Goal: Task Accomplishment & Management: Manage account settings

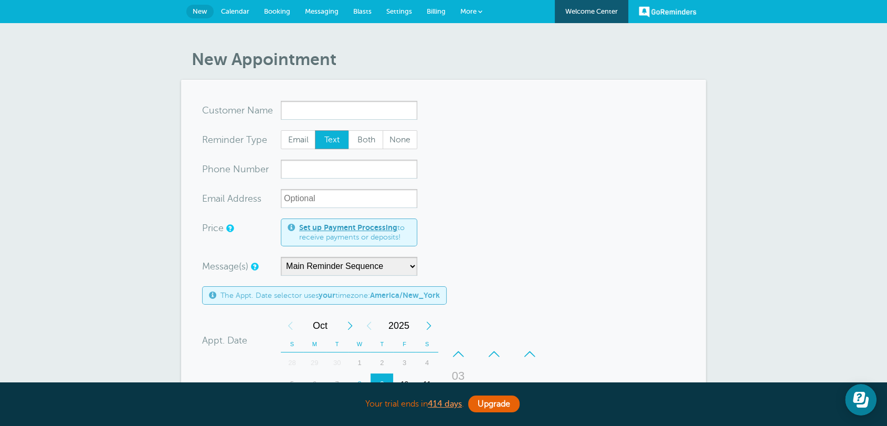
click at [521, 194] on form "You are creating a new customer. To use an existing customer select one from th…" at bounding box center [443, 389] width 483 height 577
click at [391, 11] on span "Settings" at bounding box center [399, 11] width 26 height 8
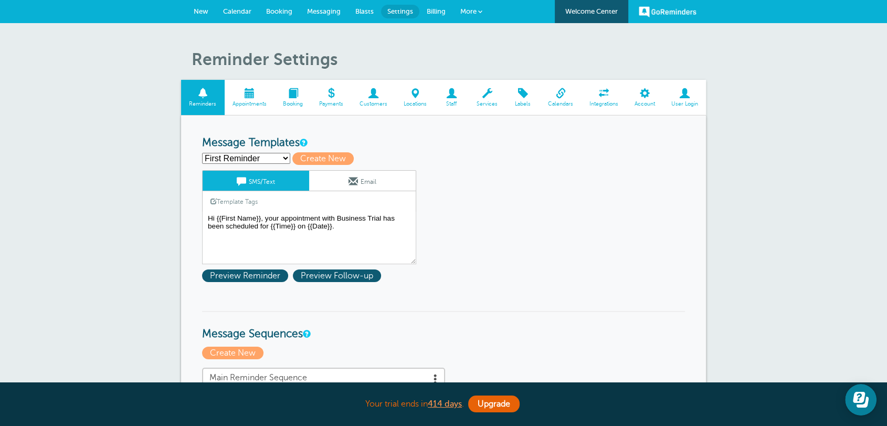
drag, startPoint x: 196, startPoint y: 141, endPoint x: 300, endPoint y: 142, distance: 104.5
drag, startPoint x: 503, startPoint y: 170, endPoint x: 481, endPoint y: 103, distance: 70.1
click at [489, 98] on span at bounding box center [487, 93] width 37 height 10
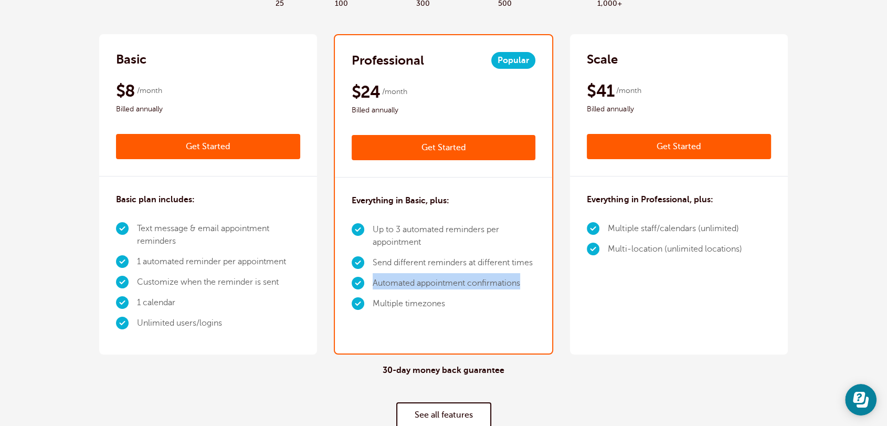
drag, startPoint x: 374, startPoint y: 285, endPoint x: 525, endPoint y: 283, distance: 150.7
click at [525, 283] on li "Automated appointment confirmations" at bounding box center [454, 283] width 163 height 20
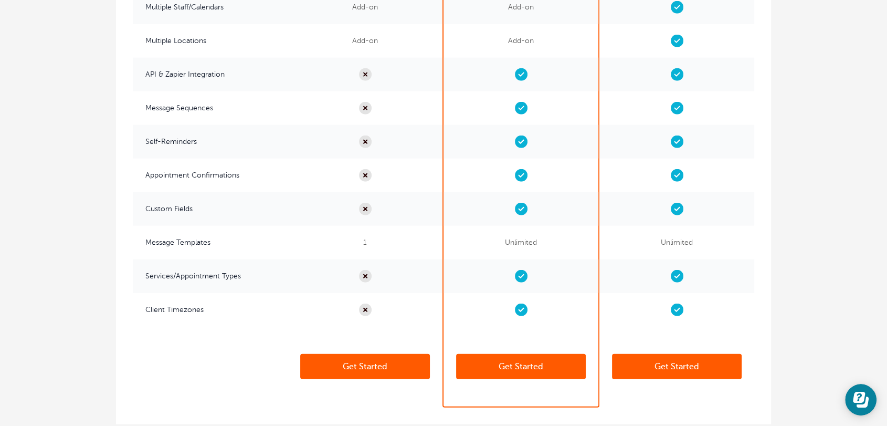
scroll to position [2587, 0]
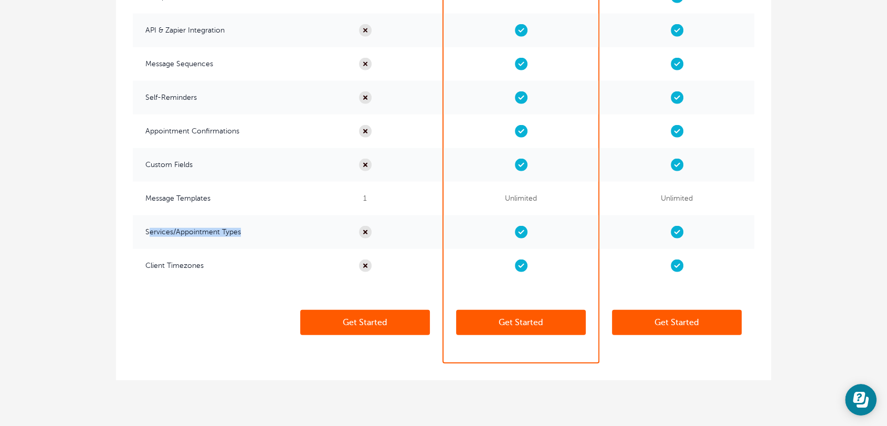
drag, startPoint x: 149, startPoint y: 232, endPoint x: 283, endPoint y: 232, distance: 133.4
click at [283, 232] on span "Services/Appointment Types" at bounding box center [210, 232] width 155 height 34
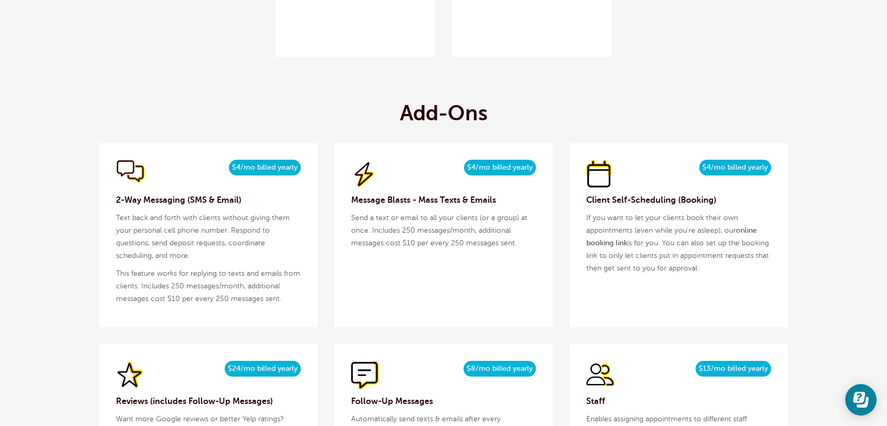
scroll to position [953, 0]
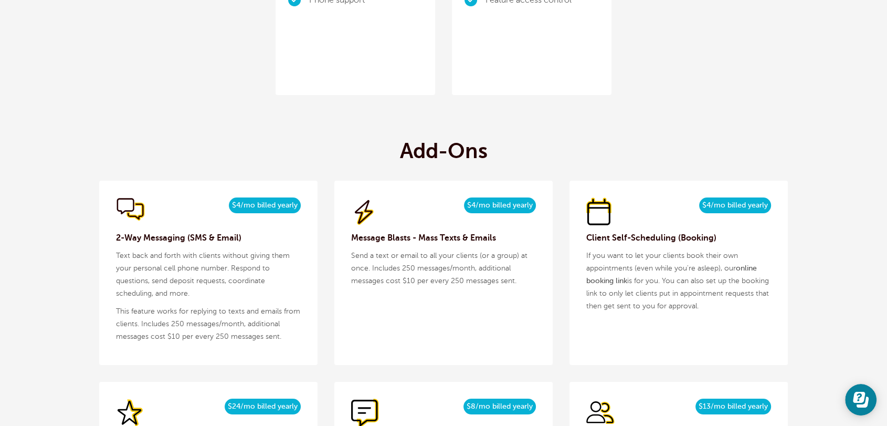
click at [154, 243] on h3 "2-Way Messaging (SMS & Email)" at bounding box center [208, 238] width 185 height 13
click at [154, 244] on h3 "2-Way Messaging (SMS & Email)" at bounding box center [208, 238] width 185 height 13
click at [172, 237] on h3 "2-Way Messaging (SMS & Email)" at bounding box center [208, 238] width 185 height 13
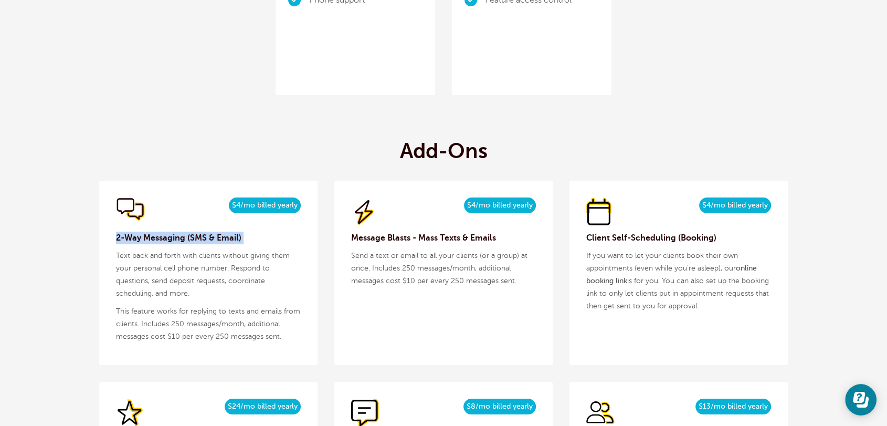
click at [172, 237] on h3 "2-Way Messaging (SMS & Email)" at bounding box center [208, 238] width 185 height 13
click at [177, 245] on div "$5/month $4/mo billed yearly 2-Way Messaging (SMS & Email) Text back and forth …" at bounding box center [208, 273] width 218 height 184
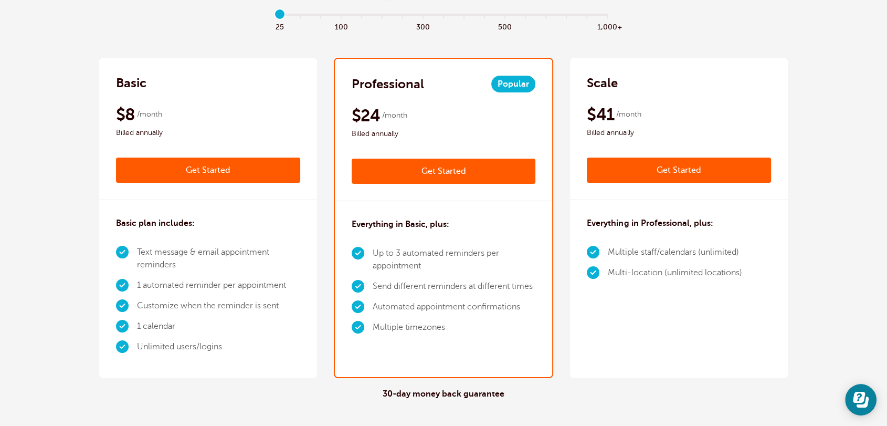
scroll to position [0, 0]
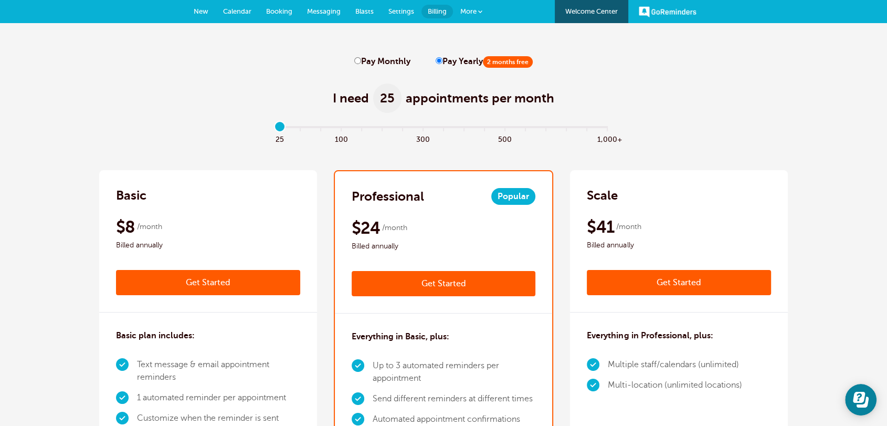
click at [357, 62] on input "Pay Monthly" at bounding box center [357, 60] width 7 height 7
radio input "true"
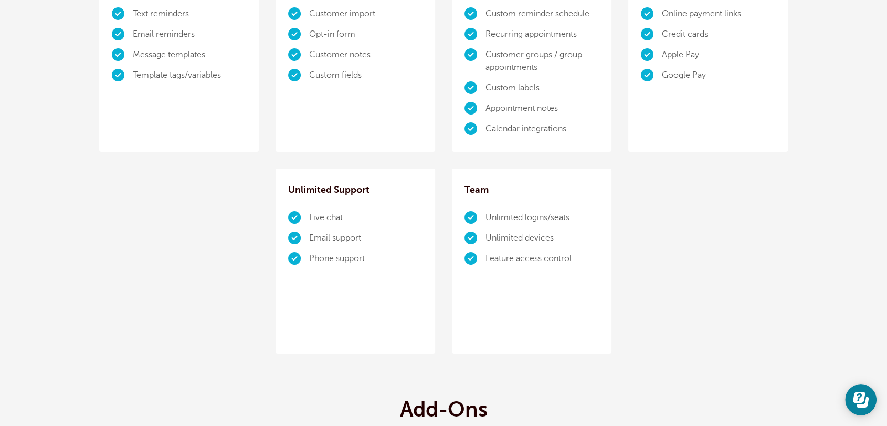
scroll to position [953, 0]
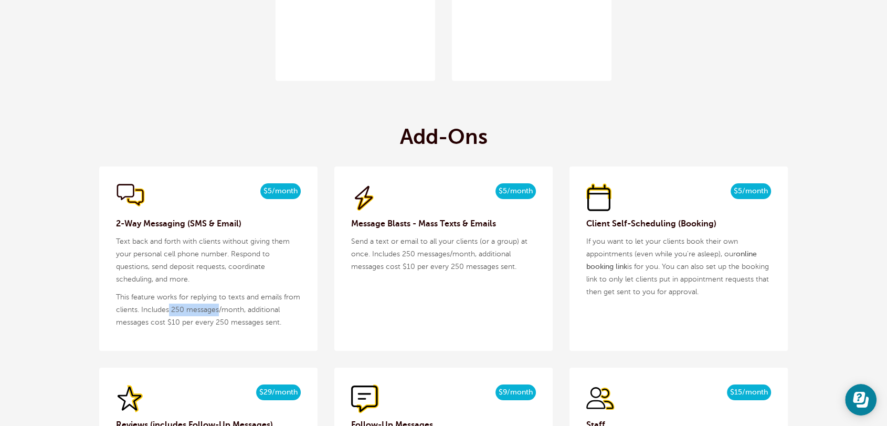
drag, startPoint x: 218, startPoint y: 307, endPoint x: 169, endPoint y: 312, distance: 49.6
click at [169, 312] on p "This feature works for replying to texts and emails from clients. Includes 250 …" at bounding box center [208, 310] width 185 height 38
click at [205, 349] on div "$5/month $4/mo billed yearly 2-Way Messaging (SMS & Email) Text back and forth …" at bounding box center [208, 258] width 218 height 184
drag, startPoint x: 169, startPoint y: 322, endPoint x: 291, endPoint y: 327, distance: 123.0
click at [291, 327] on p "This feature works for replying to texts and emails from clients. Includes 250 …" at bounding box center [208, 310] width 185 height 38
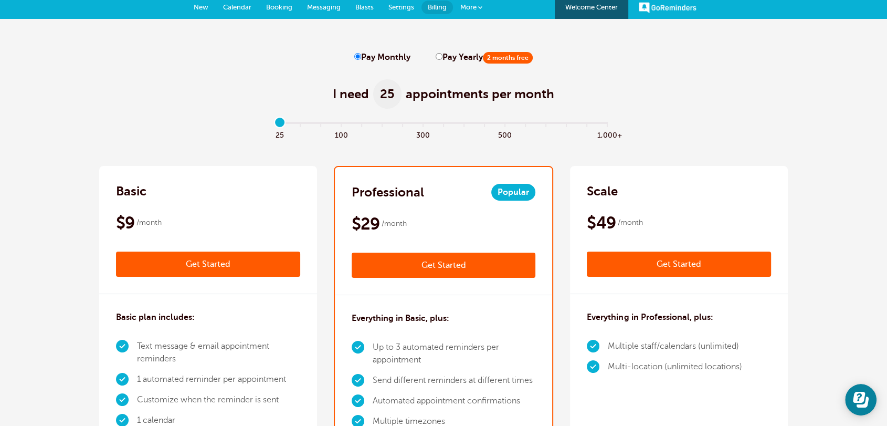
scroll to position [0, 0]
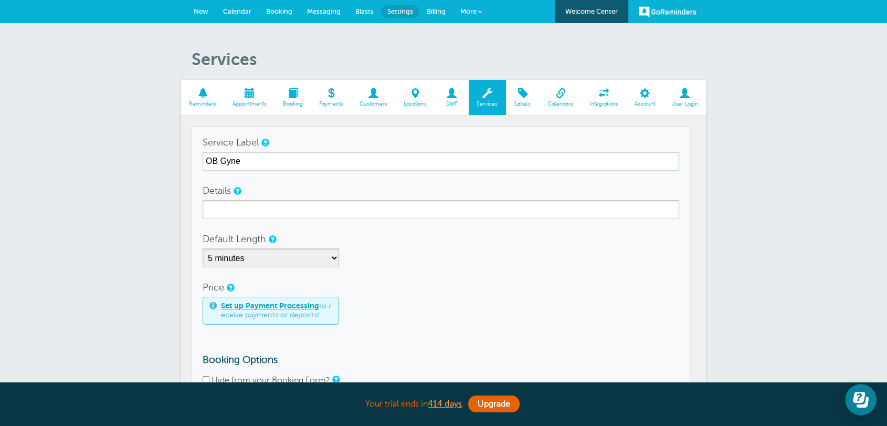
click at [234, 160] on input "OB Gyne" at bounding box center [441, 161] width 477 height 19
click at [291, 163] on input "OB Gyne" at bounding box center [441, 161] width 477 height 19
click at [291, 163] on input "OB Gyn" at bounding box center [441, 161] width 477 height 19
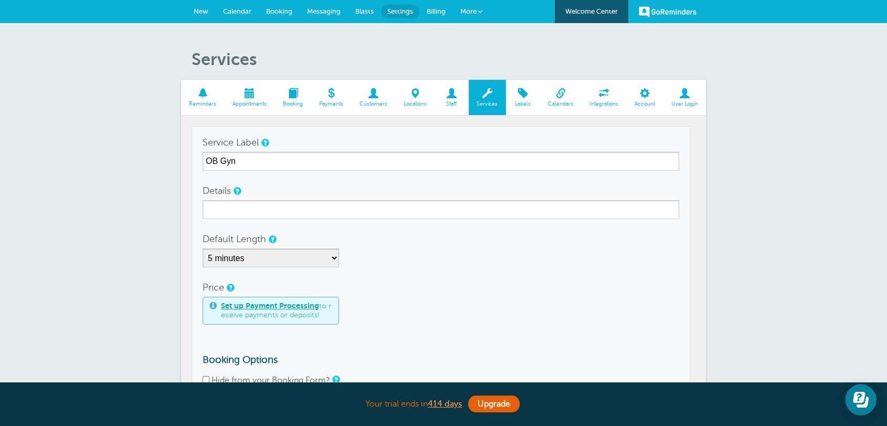
click at [291, 163] on input "OB Gyn" at bounding box center [441, 161] width 477 height 19
type input "OB Gyn"
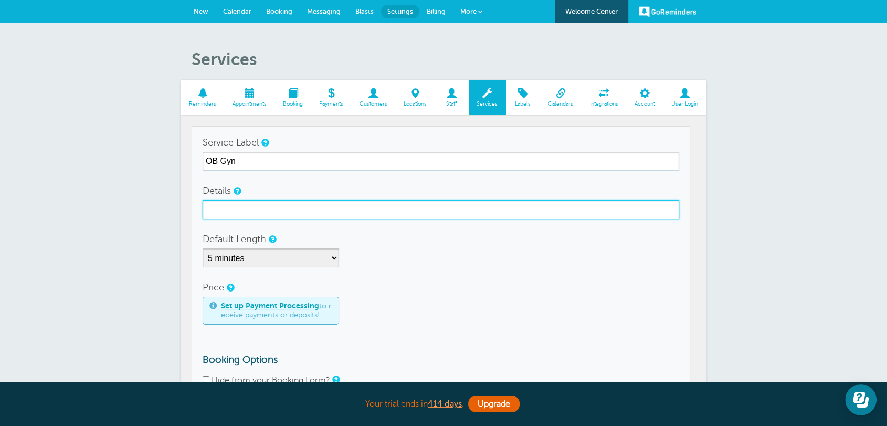
click at [265, 205] on input "Details" at bounding box center [441, 209] width 477 height 19
paste input "OB Gyn"
type input "OB Gyn"
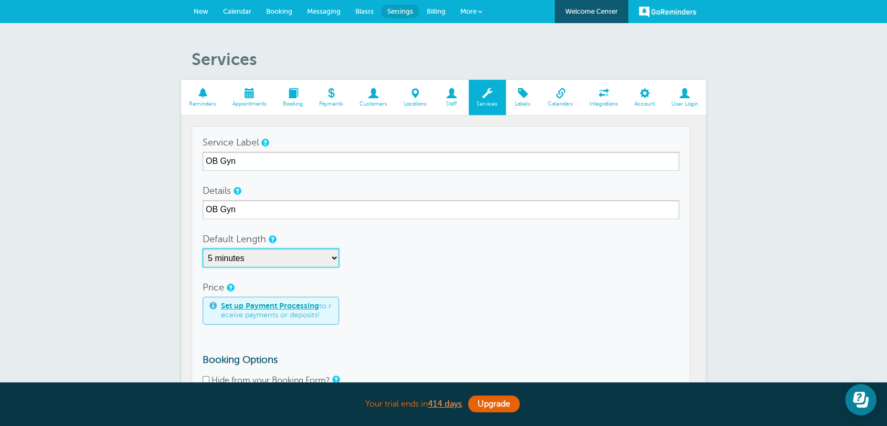
click at [232, 260] on select "5 minutes 10 minutes 15 minutes 20 minutes 25 minutes 30 minutes 35 minutes 40 …" at bounding box center [271, 257] width 137 height 19
select select "60"
click at [203, 248] on select "5 minutes 10 minutes 15 minutes 20 minutes 25 minutes 30 minutes 35 minutes 40 …" at bounding box center [271, 257] width 137 height 19
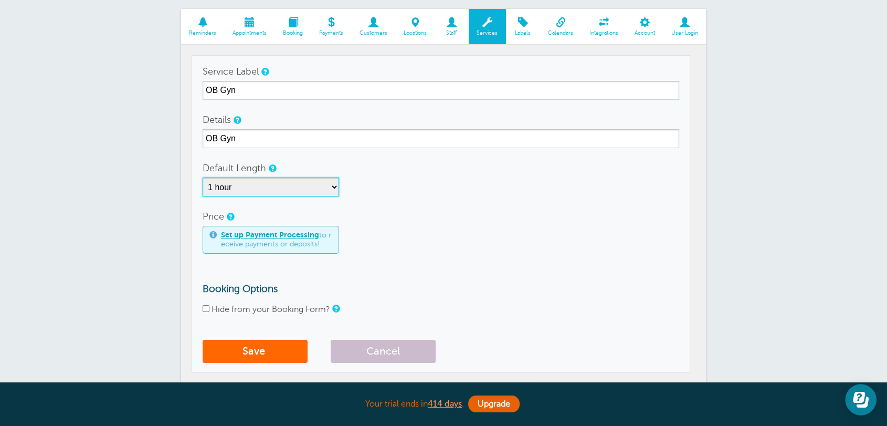
scroll to position [136, 0]
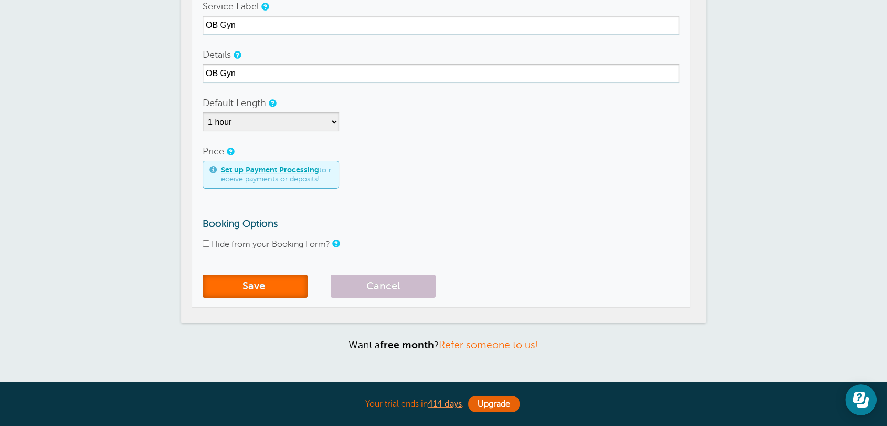
click at [256, 287] on button "Save" at bounding box center [255, 286] width 105 height 23
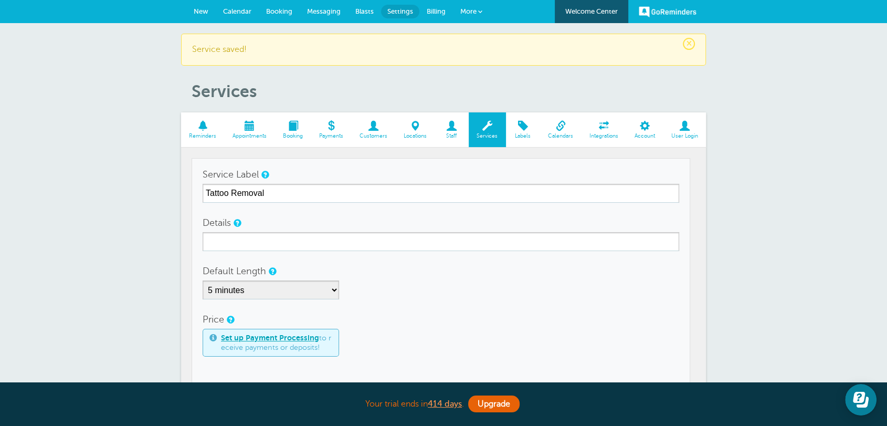
click at [234, 186] on input "Tattoo Removal" at bounding box center [441, 193] width 477 height 19
type input "Tattoo Removal"
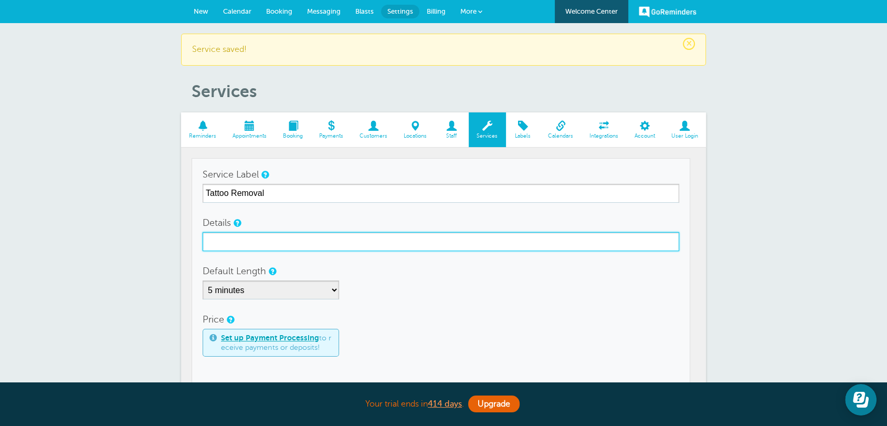
click at [225, 233] on input "Details" at bounding box center [441, 241] width 477 height 19
paste input "Tattoo Removal"
type input "Tattoo Removal"
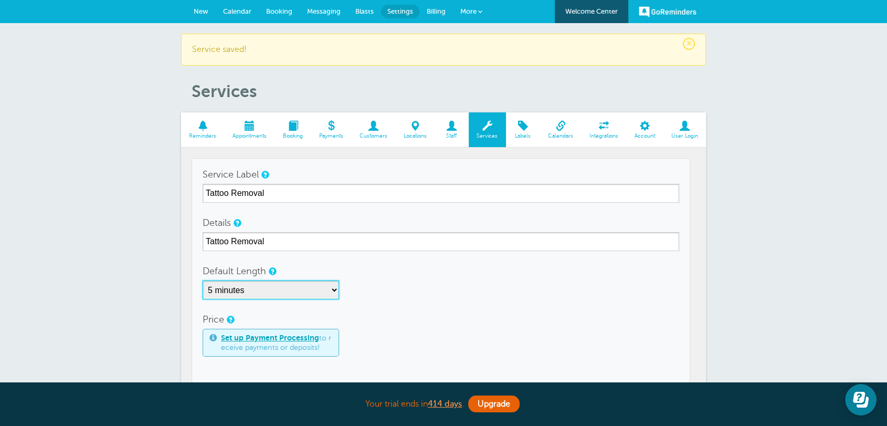
click at [242, 290] on select "5 minutes 10 minutes 15 minutes 20 minutes 25 minutes 30 minutes 35 minutes 40 …" at bounding box center [271, 289] width 137 height 19
select select "120"
click at [203, 280] on select "5 minutes 10 minutes 15 minutes 20 minutes 25 minutes 30 minutes 35 minutes 40 …" at bounding box center [271, 289] width 137 height 19
click at [462, 310] on div "Price Set up Payment Processing to receive payments or deposits!" at bounding box center [441, 333] width 477 height 47
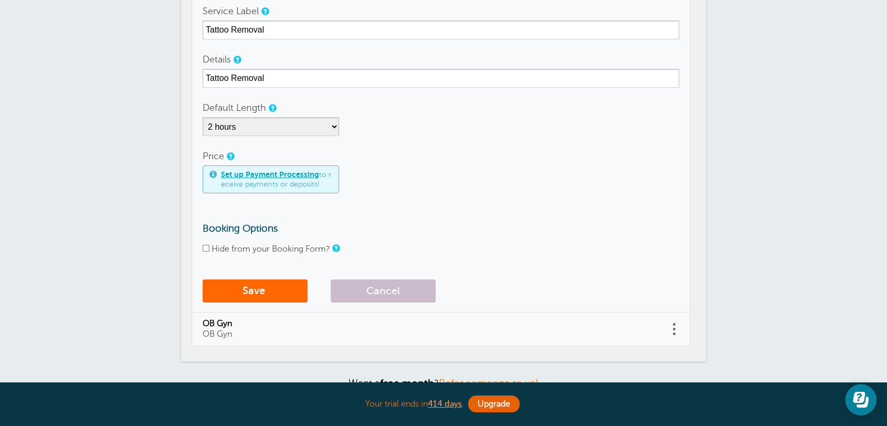
scroll to position [272, 0]
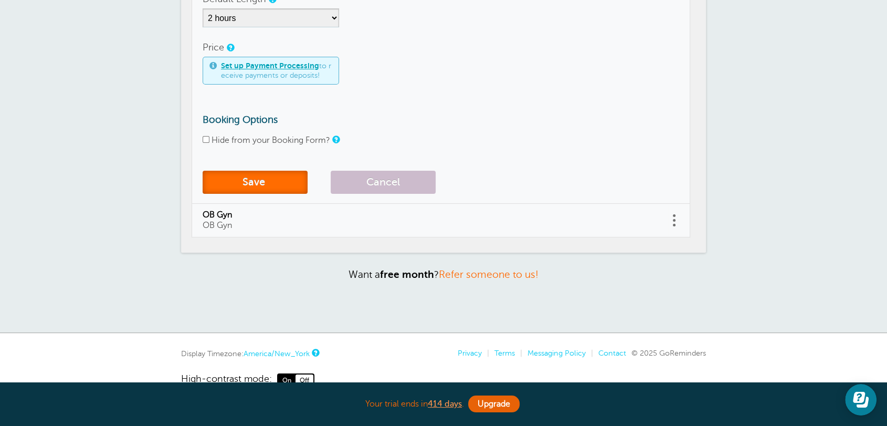
click at [270, 191] on button "Save" at bounding box center [255, 182] width 105 height 23
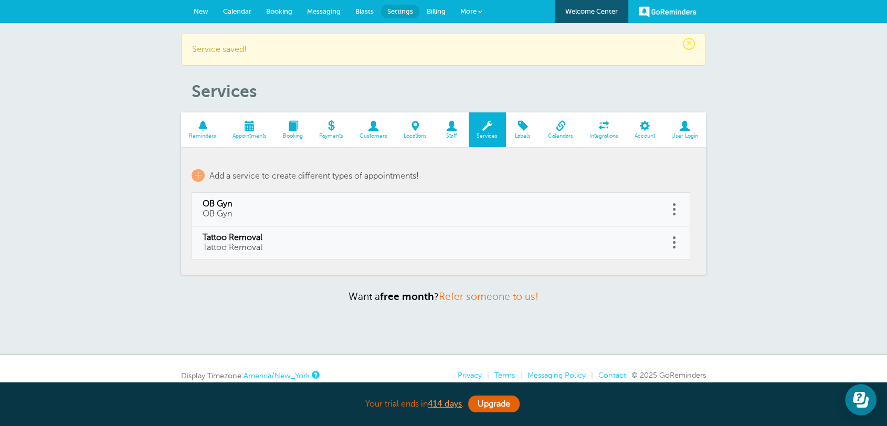
click at [197, 137] on span "Reminders" at bounding box center [202, 136] width 33 height 6
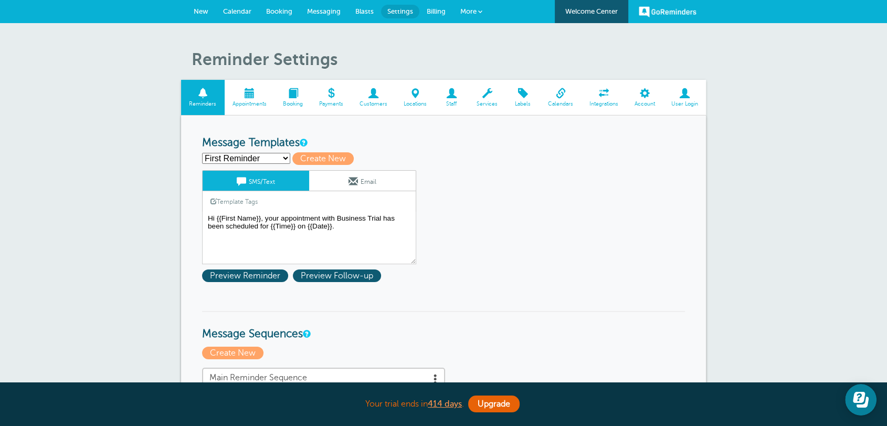
click at [318, 145] on h3 "Message Templates" at bounding box center [443, 143] width 483 height 13
click at [260, 156] on select "First Reminder Follow Up: Ask For Review Second Reminder Third Reminder Create …" at bounding box center [246, 158] width 88 height 11
click at [335, 217] on textarea "Hi {{First Name}}, your appointment with Business Trial has been scheduled for …" at bounding box center [309, 238] width 214 height 53
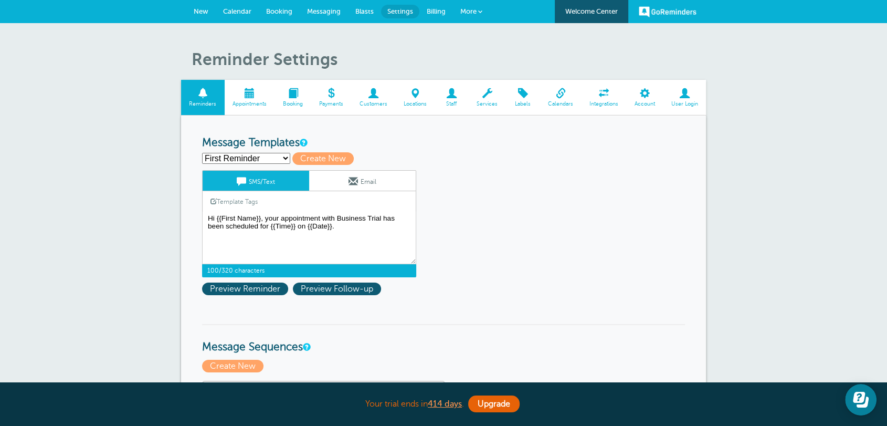
click at [279, 156] on select "First Reminder Follow Up: Ask For Review Second Reminder Third Reminder Create …" at bounding box center [246, 158] width 88 height 11
select select "142291"
click at [202, 153] on select "First Reminder Follow Up: Ask For Review Second Reminder Third Reminder Create …" at bounding box center [246, 158] width 88 height 11
type input "Second Reminder"
type textarea "Hi {{First Name}}, you have an appointment with Business Trial at {{Time}} on {…"
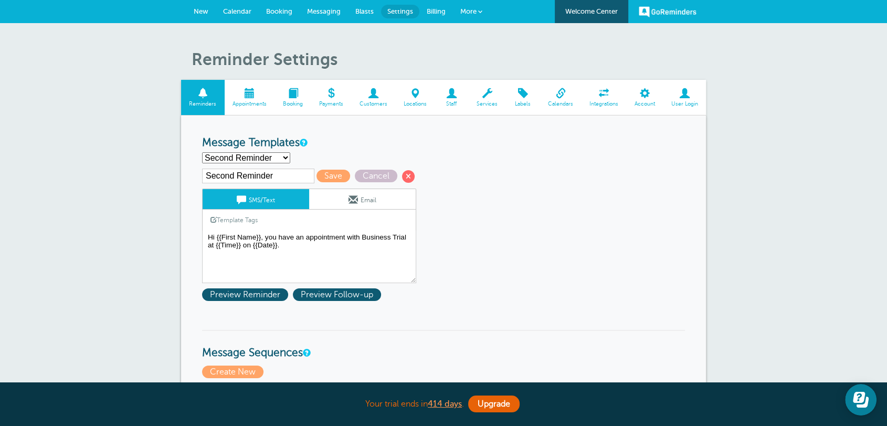
click at [244, 158] on select "First Reminder Follow Up: Ask For Review Second Reminder Third Reminder Create …" at bounding box center [246, 157] width 88 height 11
select select "142289"
click at [202, 152] on select "First Reminder Follow Up: Ask For Review Second Reminder Third Reminder Create …" at bounding box center [246, 157] width 88 height 11
type input "First Reminder"
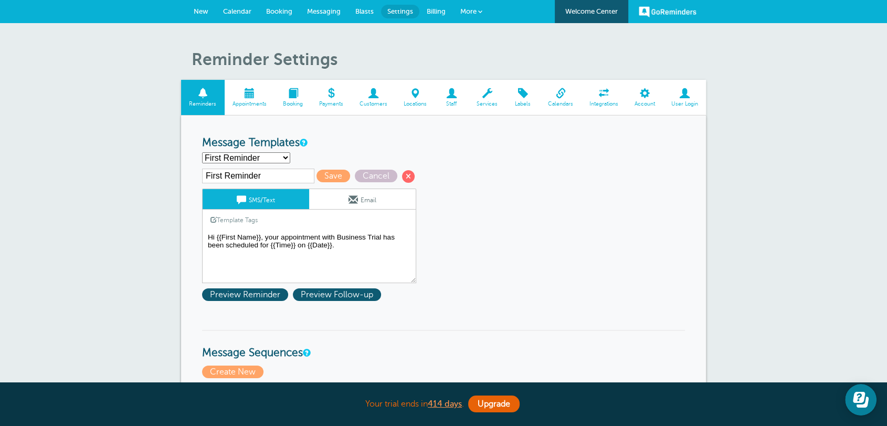
click at [368, 255] on textarea "Hi {{First Name}}, your appointment with Business Trial has been scheduled for …" at bounding box center [309, 257] width 214 height 53
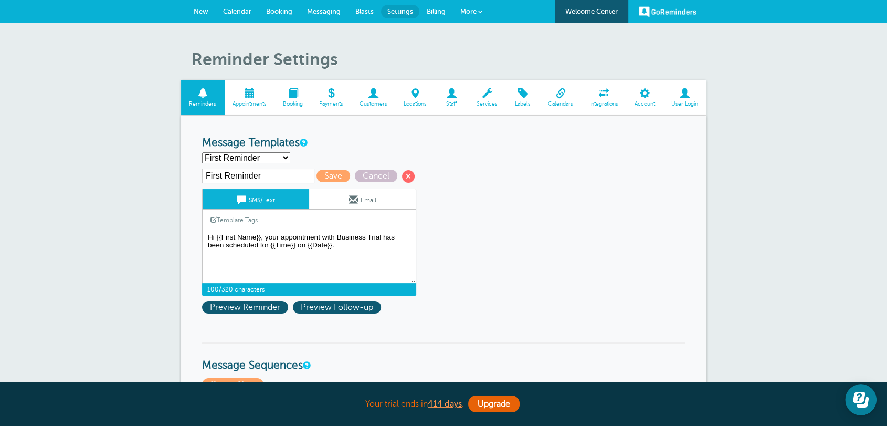
drag, startPoint x: 383, startPoint y: 234, endPoint x: 336, endPoint y: 236, distance: 46.8
click at [336, 236] on textarea "Hi {{First Name}}, your appointment with Business Trial has been scheduled for …" at bounding box center [309, 257] width 214 height 53
click at [346, 236] on textarea "Hi {{First Name}}, your appointment with Business Trial has been scheduled for …" at bounding box center [309, 257] width 214 height 53
paste textarea "brandeis"
click at [344, 239] on textarea "Hi {{First Name}}, your appointment with Business Trial has been scheduled for …" at bounding box center [309, 257] width 214 height 53
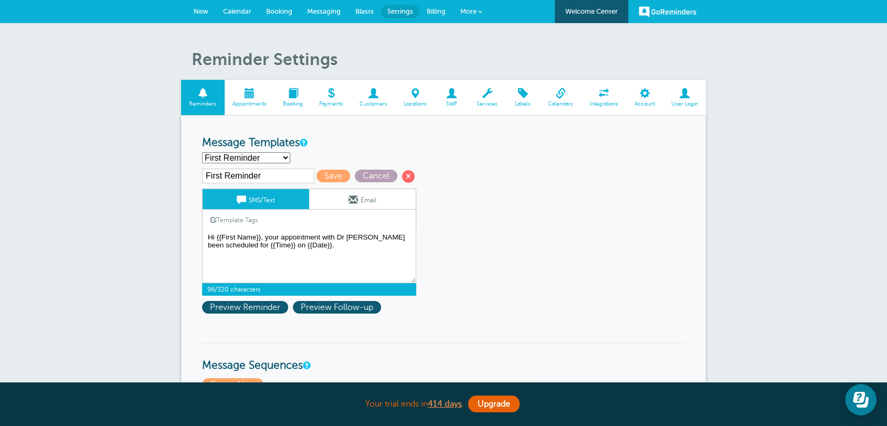
click at [379, 174] on span "Cancel" at bounding box center [376, 176] width 43 height 13
type textarea "Hi {{First Name}}, your appointment with Business Trial has been scheduled for …"
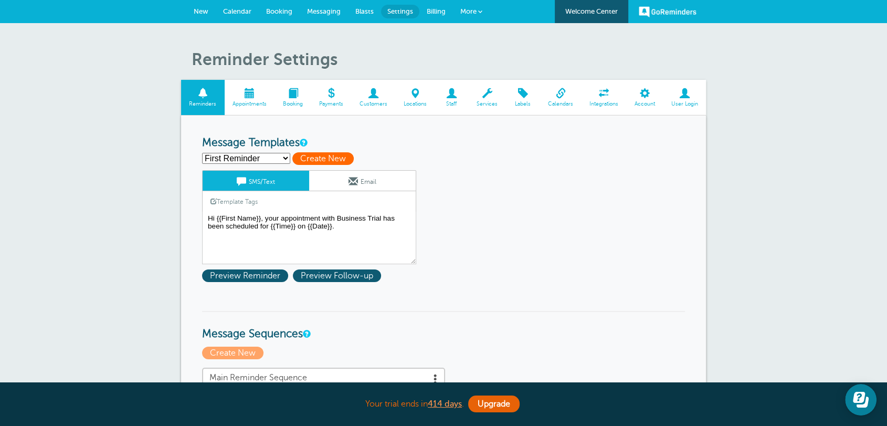
click at [314, 154] on span "Create New" at bounding box center [322, 158] width 61 height 13
select select
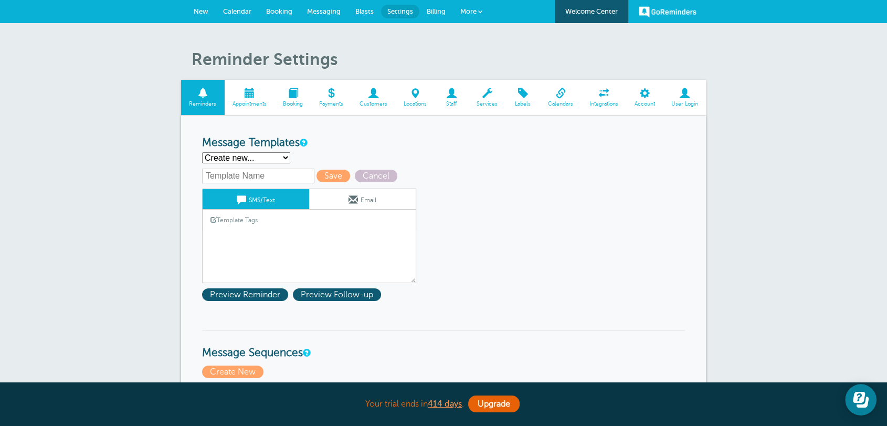
click at [256, 173] on input "text" at bounding box center [258, 176] width 112 height 15
type input "1st Reminder"
click at [244, 234] on textarea "Hi {{First Name}}, your appointment with Business Trial has been scheduled for …" at bounding box center [309, 257] width 214 height 53
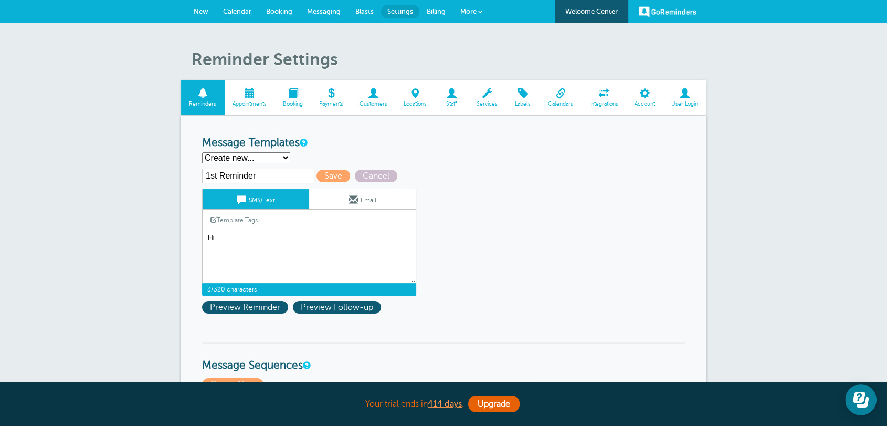
click at [244, 241] on textarea "Hi {{First Name}}, your appointment with Business Trial has been scheduled for …" at bounding box center [309, 257] width 214 height 53
click at [237, 223] on link "Template Tags" at bounding box center [234, 220] width 63 height 20
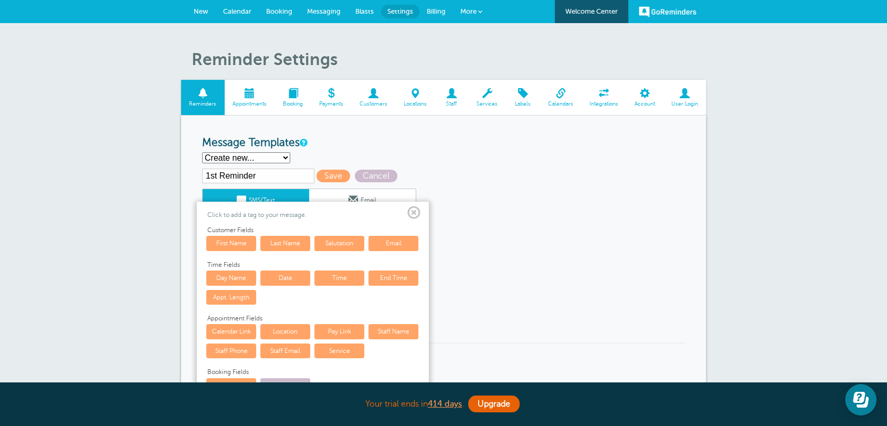
click at [234, 242] on link "First Name" at bounding box center [231, 243] width 50 height 15
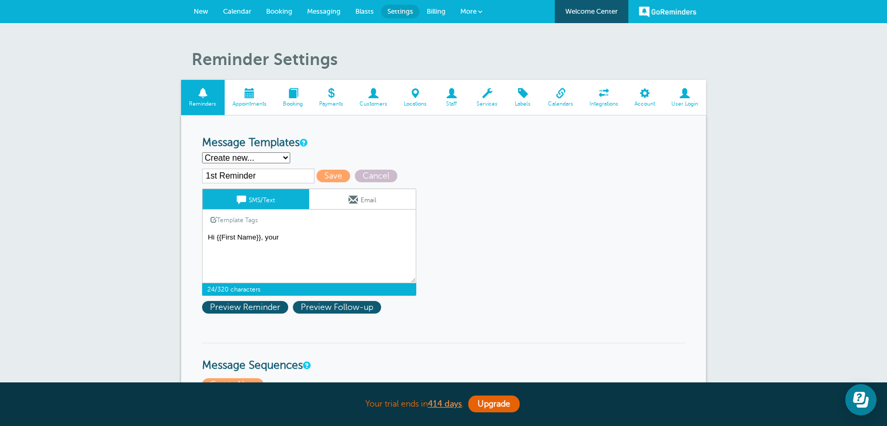
click at [233, 221] on link "Template Tags" at bounding box center [234, 220] width 63 height 20
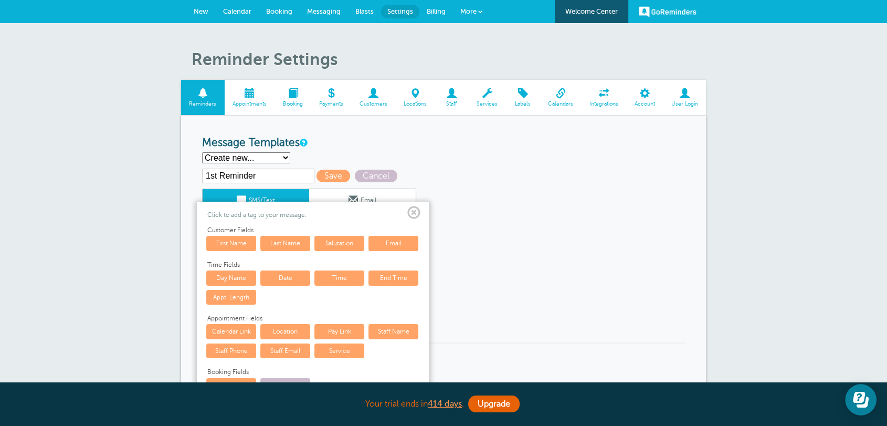
click at [333, 350] on link "Service" at bounding box center [340, 350] width 50 height 15
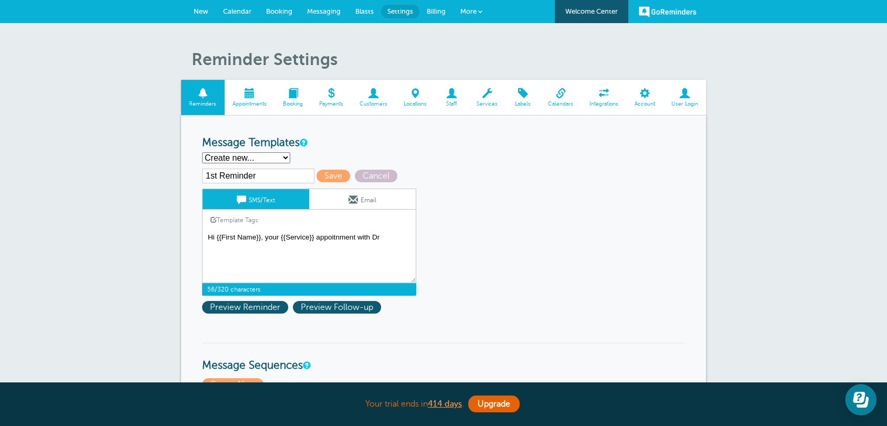
paste textarea "brandeis"
click at [388, 233] on textarea "Hi {{First Name}}, your appointment with Business Trial has been scheduled for …" at bounding box center [309, 257] width 214 height 53
click at [414, 239] on textarea "Hi {{First Name}}, your appointment with Business Trial has been scheduled for …" at bounding box center [309, 257] width 214 height 53
click at [229, 218] on link "Template Tags" at bounding box center [234, 220] width 63 height 20
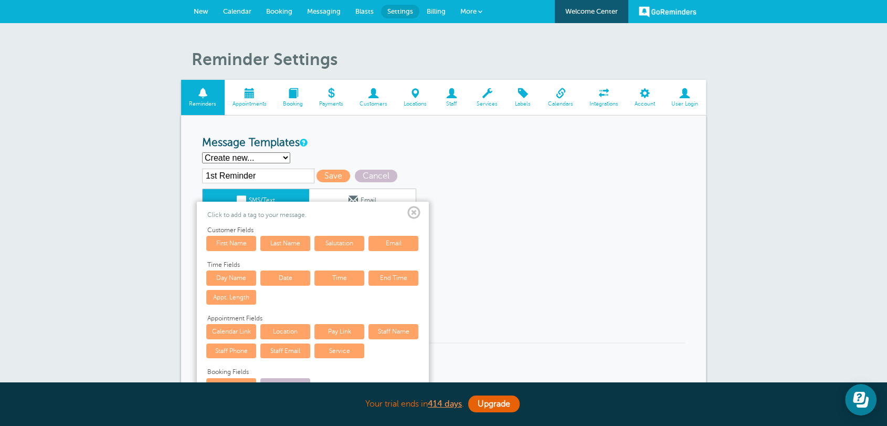
click at [294, 280] on link "Date" at bounding box center [285, 277] width 50 height 15
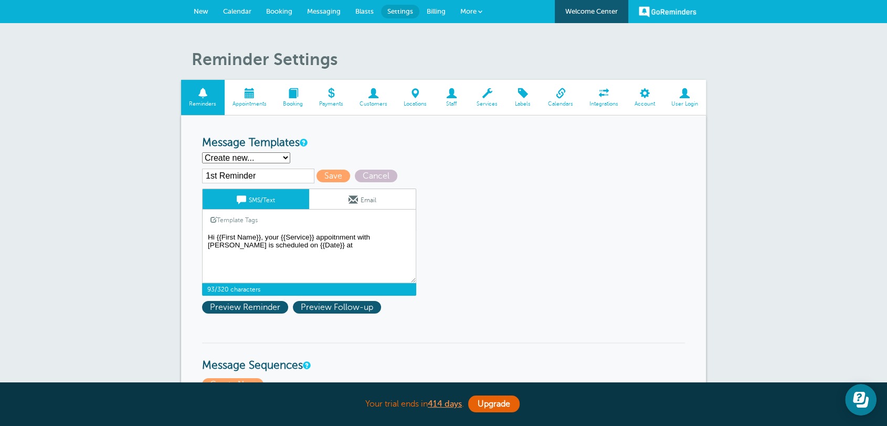
click at [258, 220] on link "Template Tags" at bounding box center [234, 220] width 63 height 20
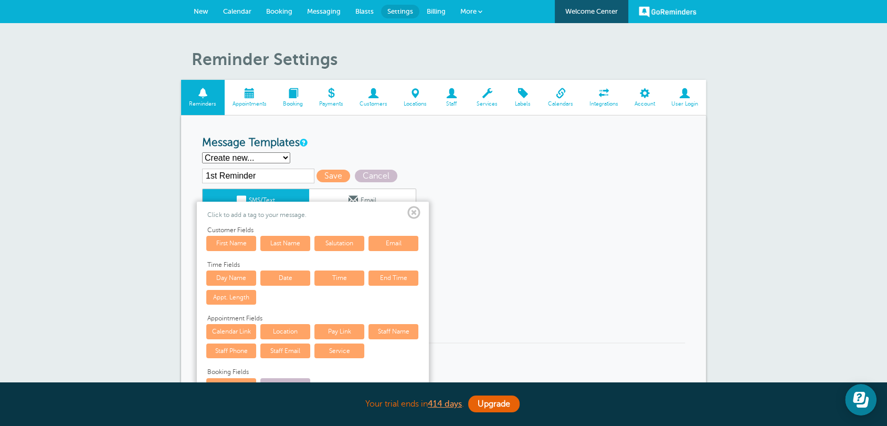
click at [328, 276] on link "Time" at bounding box center [340, 277] width 50 height 15
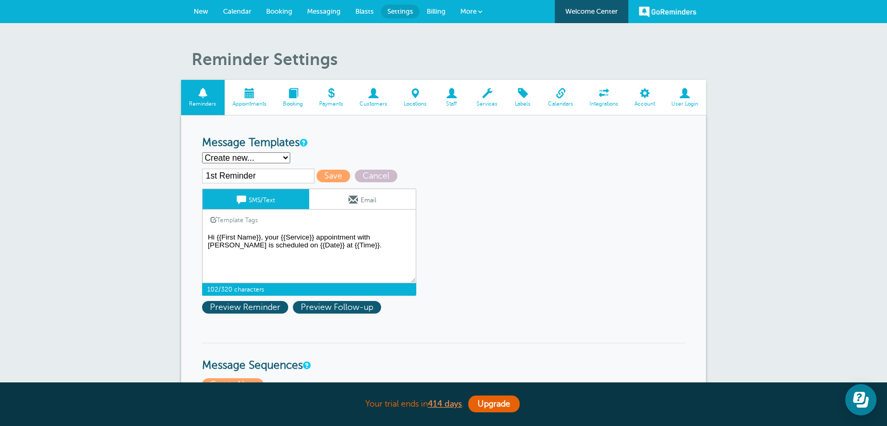
click at [354, 251] on textarea "Hi {{First Name}}, your appointment with Business Trial has been scheduled for …" at bounding box center [309, 257] width 214 height 53
type textarea "Hi {{First Name}}, your {{Service}} appointment with Dr Brandeis is scheduled o…"
click at [320, 176] on span "Save" at bounding box center [334, 176] width 34 height 13
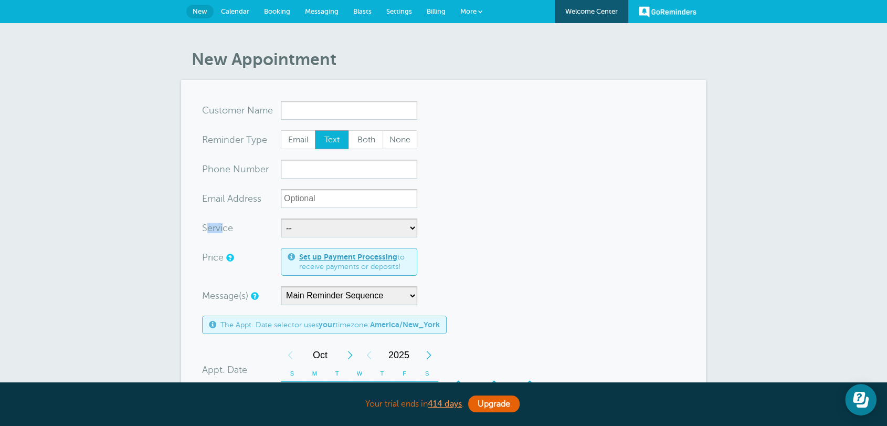
drag, startPoint x: 223, startPoint y: 228, endPoint x: 313, endPoint y: 236, distance: 90.7
click at [205, 229] on label "Service" at bounding box center [217, 227] width 31 height 9
click at [326, 229] on select "-- OB Gyn Tattoo Removal" at bounding box center [349, 227] width 137 height 19
select select "28442"
click at [281, 218] on select "-- OB Gyn Tattoo Removal" at bounding box center [349, 227] width 137 height 19
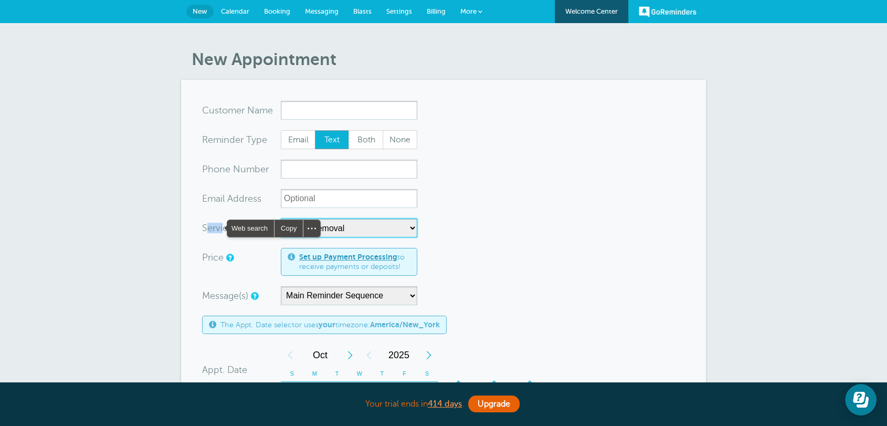
select select "120"
click at [530, 256] on form "You are creating a new customer. To use an existing customer select one from th…" at bounding box center [443, 404] width 483 height 607
click at [306, 97] on section "You are creating a new customer. To use an existing customer select one from th…" at bounding box center [443, 404] width 525 height 649
click at [304, 98] on section "You are creating a new customer. To use an existing customer select one from th…" at bounding box center [443, 404] width 525 height 649
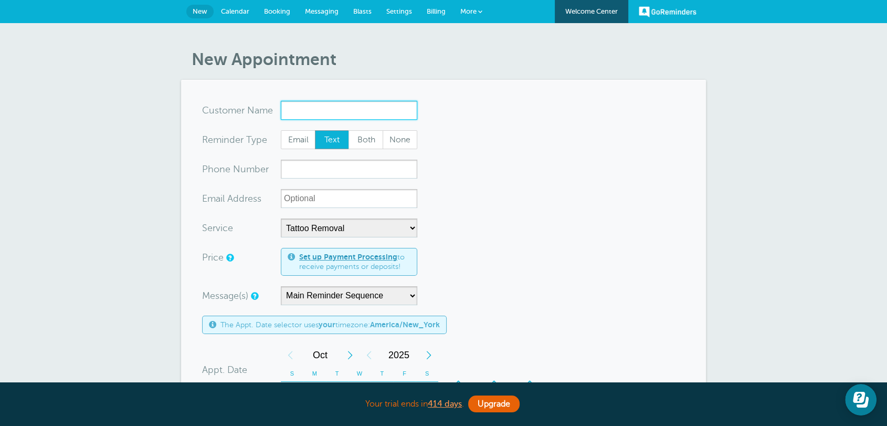
click at [304, 114] on input "x-no-autofill" at bounding box center [349, 110] width 137 height 19
click at [309, 103] on input "x-no-autofill" at bounding box center [349, 110] width 137 height 19
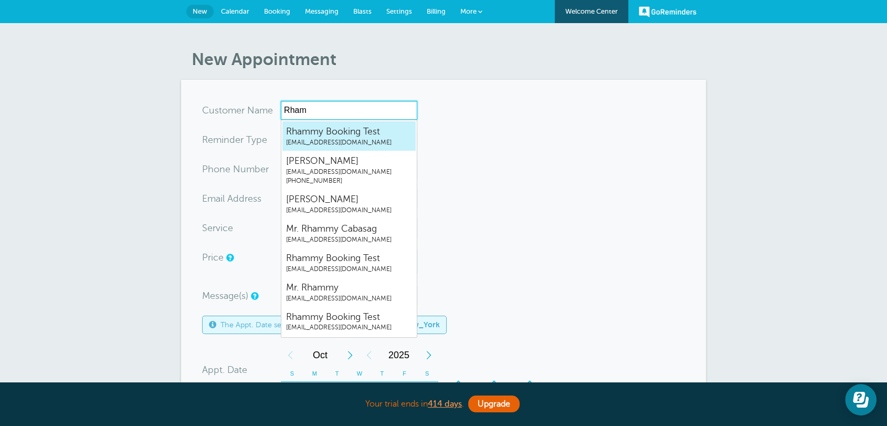
click at [315, 144] on span "[EMAIL_ADDRESS][DOMAIN_NAME]" at bounding box center [349, 142] width 126 height 9
type input "RhammyBookingTestrhammy.grtrial@gmail.com"
type input "Rhammy Booking Test"
radio input "true"
type input "[EMAIL_ADDRESS][DOMAIN_NAME]"
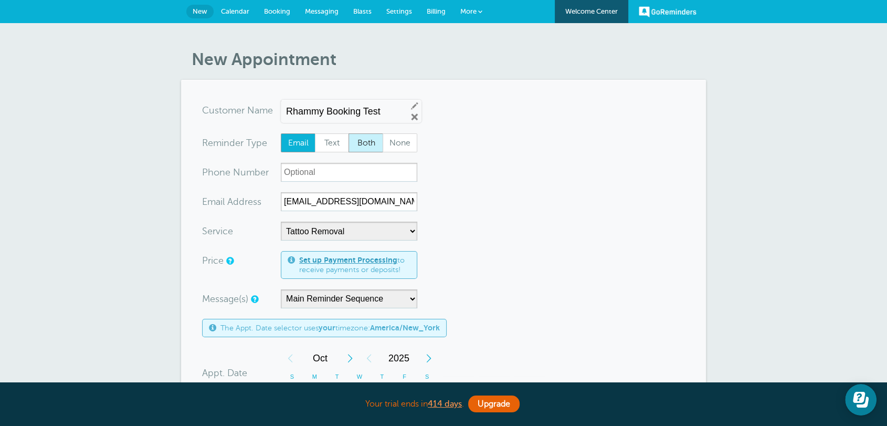
click at [370, 147] on span "Both" at bounding box center [366, 143] width 34 height 18
click at [349, 133] on input "Both" at bounding box center [348, 133] width 1 height 1
radio input "true"
drag, startPoint x: 261, startPoint y: 168, endPoint x: 215, endPoint y: 173, distance: 46.5
click at [215, 173] on div "xxx-no-autofill Pho ne Nu mber" at bounding box center [241, 172] width 79 height 19
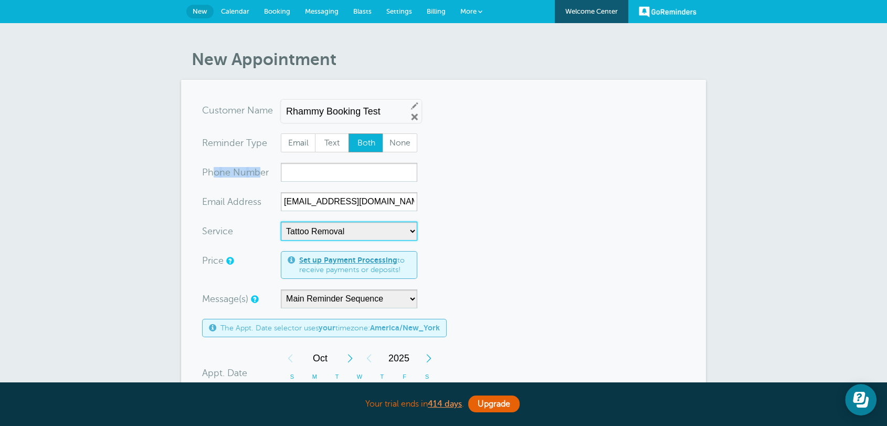
click at [329, 227] on select "-- OB Gyn Tattoo Removal" at bounding box center [349, 231] width 137 height 19
click at [281, 222] on select "-- OB Gyn Tattoo Removal" at bounding box center [349, 231] width 137 height 19
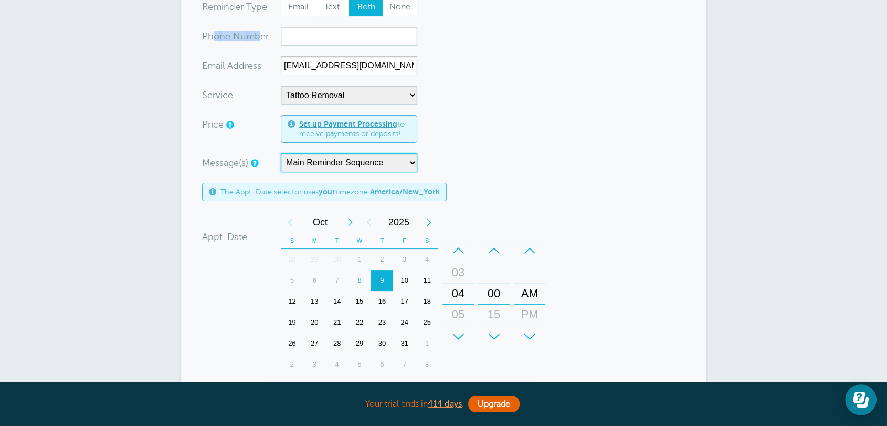
click at [331, 164] on select "Main Reminder Sequence Reminder + Ff Up" at bounding box center [349, 162] width 137 height 19
click at [281, 153] on select "Main Reminder Sequence Reminder + Ff Up" at bounding box center [349, 162] width 137 height 19
click at [374, 165] on select "Main Reminder Sequence Reminder + Ff Up" at bounding box center [349, 162] width 137 height 19
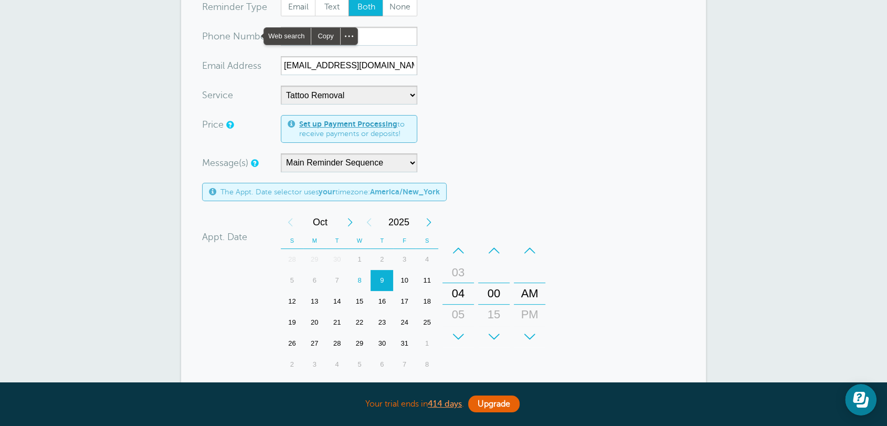
drag, startPoint x: 543, startPoint y: 181, endPoint x: 496, endPoint y: 182, distance: 47.3
click at [544, 181] on form "You are creating a new customer. To use an existing customer select one from th…" at bounding box center [443, 270] width 483 height 610
click at [316, 300] on div "13" at bounding box center [315, 301] width 23 height 21
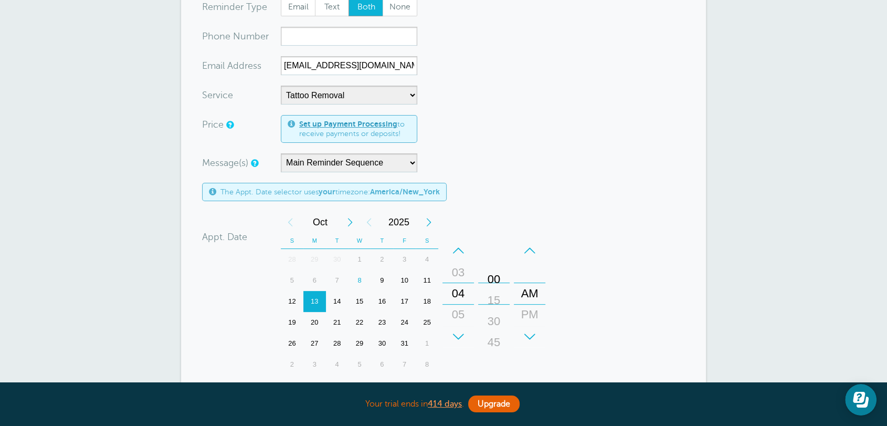
drag, startPoint x: 496, startPoint y: 295, endPoint x: 499, endPoint y: 281, distance: 14.1
click at [499, 281] on div "00" at bounding box center [494, 279] width 25 height 21
drag, startPoint x: 529, startPoint y: 280, endPoint x: 537, endPoint y: 268, distance: 14.0
click at [537, 268] on div "AM PM" at bounding box center [530, 294] width 30 height 106
click at [584, 250] on form "You are creating a new customer. To use an existing customer select one from th…" at bounding box center [443, 270] width 483 height 610
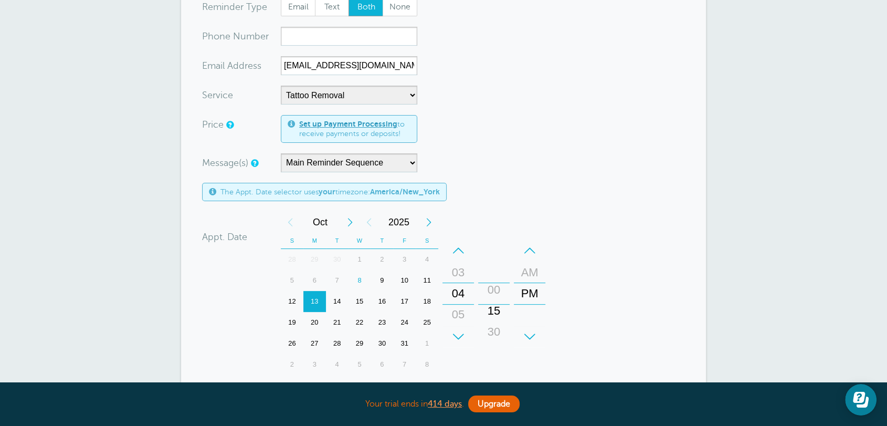
drag, startPoint x: 505, startPoint y: 295, endPoint x: 500, endPoint y: 308, distance: 13.5
click at [500, 308] on div "15" at bounding box center [494, 310] width 25 height 21
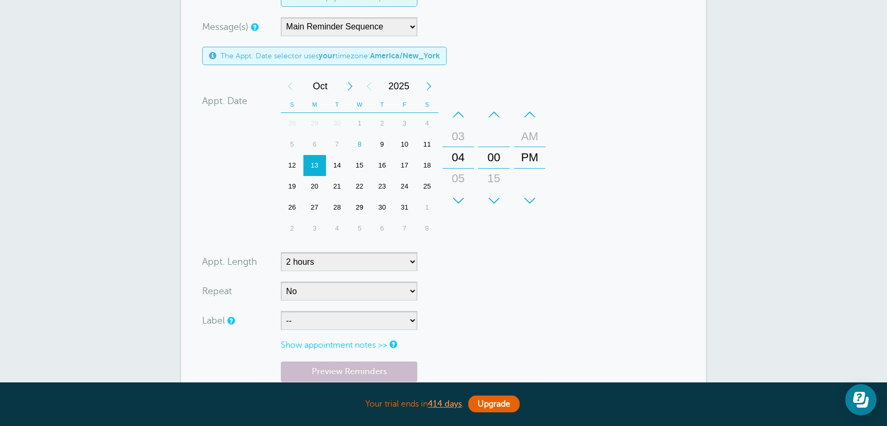
scroll to position [408, 0]
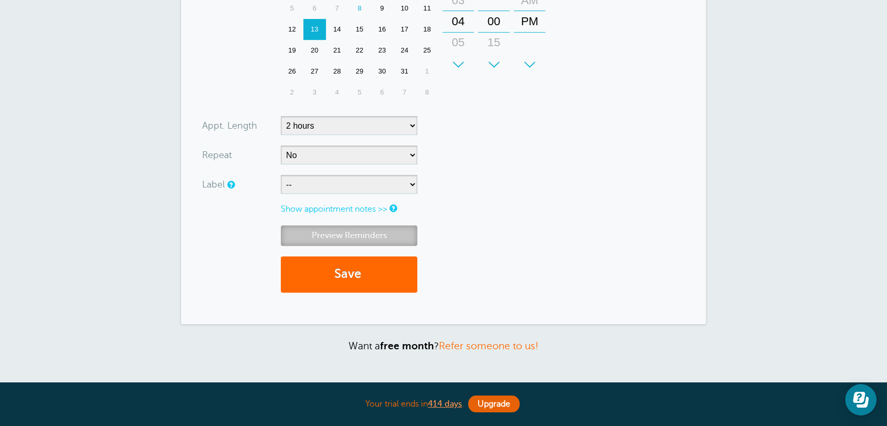
click at [363, 243] on link "Preview Reminders" at bounding box center [349, 235] width 137 height 20
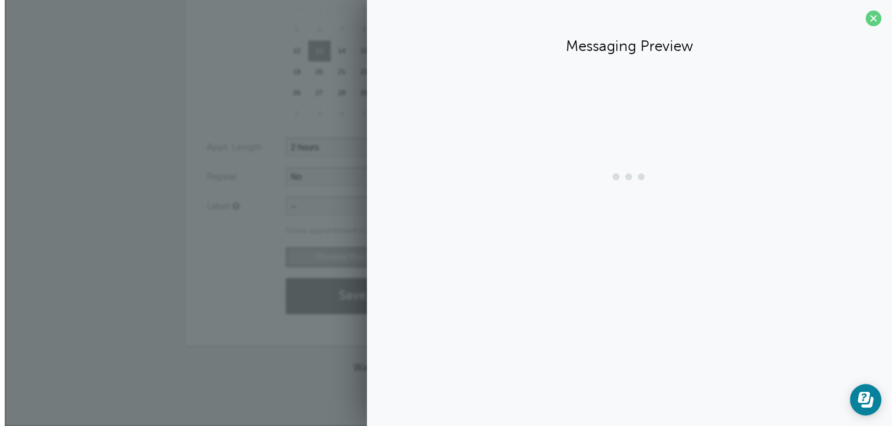
scroll to position [386, 0]
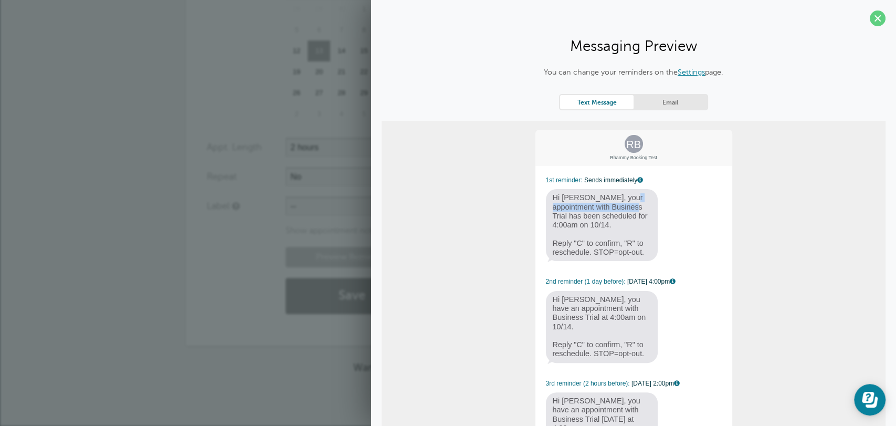
drag, startPoint x: 545, startPoint y: 196, endPoint x: 586, endPoint y: 209, distance: 42.5
click at [586, 209] on span "Hi Rhammy, your appointment with Business Trial has been scheduled for 4:00am o…" at bounding box center [602, 225] width 112 height 72
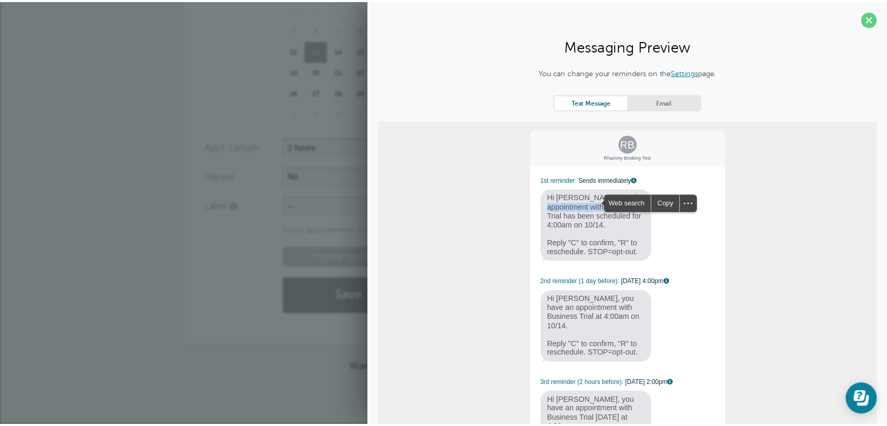
scroll to position [81, 0]
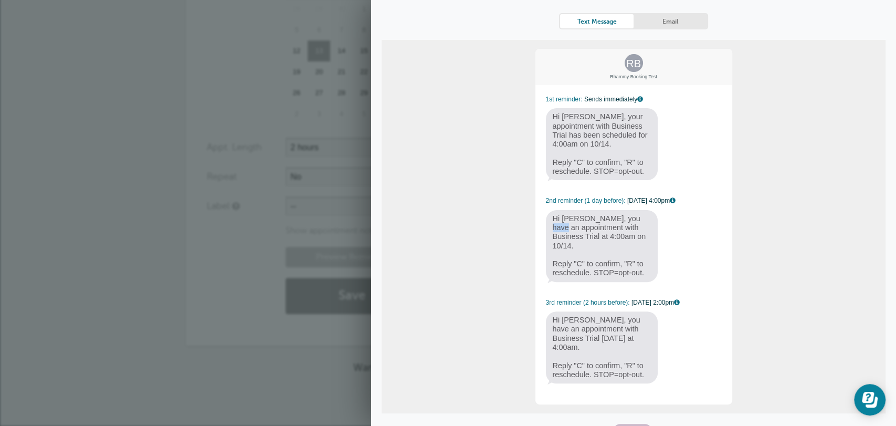
drag, startPoint x: 547, startPoint y: 217, endPoint x: 555, endPoint y: 262, distance: 45.4
click at [567, 226] on span "Hi Rhammy, you have an appointment with Business Trial at 4:00am on 10/14. Repl…" at bounding box center [602, 246] width 112 height 72
drag, startPoint x: 552, startPoint y: 306, endPoint x: 580, endPoint y: 304, distance: 27.9
click at [560, 311] on span "Hi Rhammy, you have an appointment with Business Trial today at 4:00am. Reply "…" at bounding box center [602, 347] width 112 height 72
click at [666, 20] on link "Email" at bounding box center [671, 21] width 74 height 14
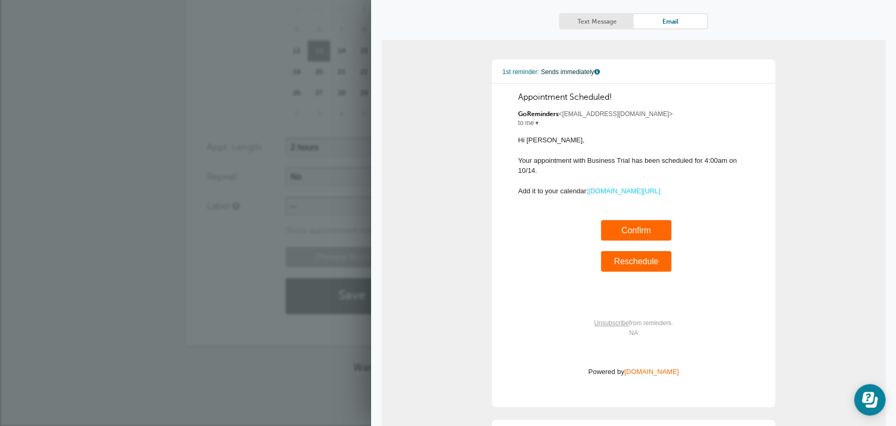
click at [213, 274] on div "Preview Reminders Save" at bounding box center [448, 286] width 483 height 78
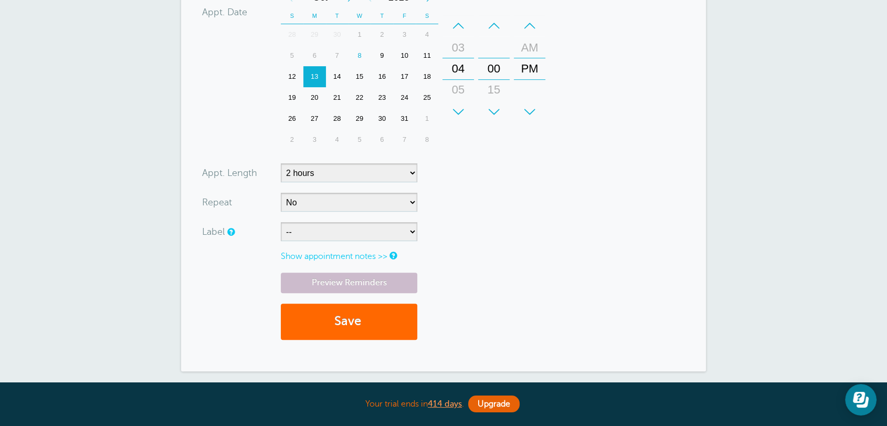
scroll to position [504, 0]
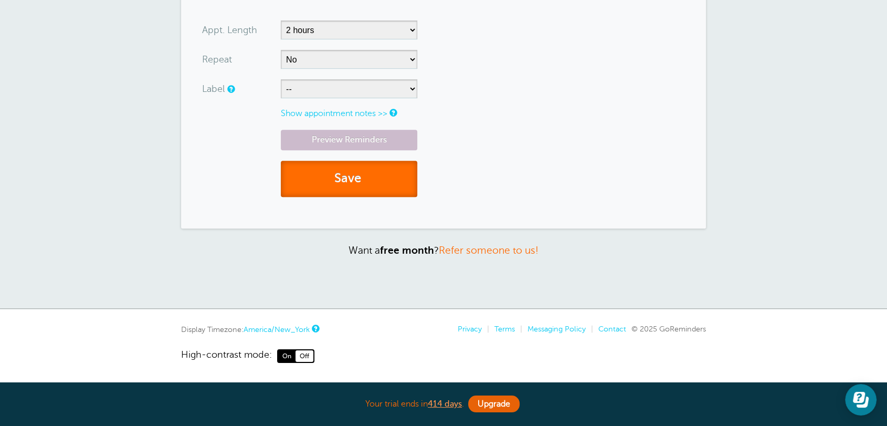
click at [391, 187] on button "Save" at bounding box center [349, 179] width 137 height 36
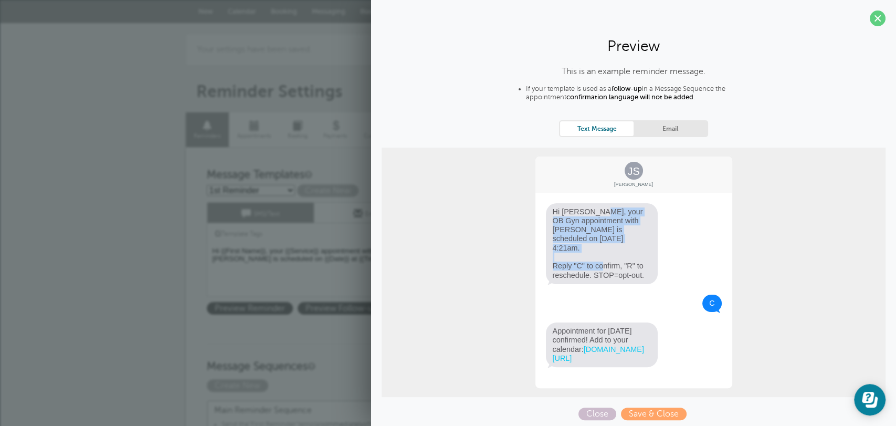
drag, startPoint x: 0, startPoint y: 0, endPoint x: 409, endPoint y: 131, distance: 429.6
click at [579, 248] on span "Hi Jane, your OB Gyn appointment with Dr Brandeis is scheduled on 10/8 at 4:21a…" at bounding box center [602, 243] width 112 height 81
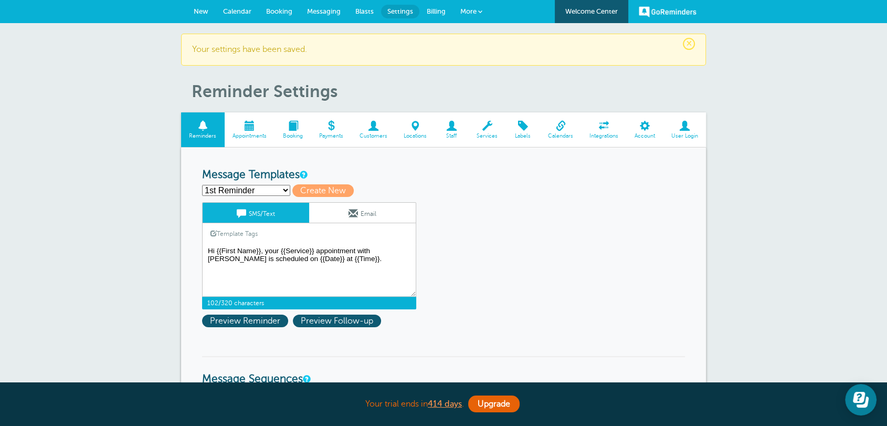
drag, startPoint x: 296, startPoint y: 247, endPoint x: 308, endPoint y: 250, distance: 12.4
click at [308, 250] on textarea "Hi {{First Name}}, your {{Service}} appointment with [PERSON_NAME] is scheduled…" at bounding box center [309, 270] width 214 height 53
click at [281, 191] on select "1st Reminder First Reminder Follow Up: Ask For Review Second Reminder Third Rem…" at bounding box center [246, 190] width 88 height 11
select select "142289"
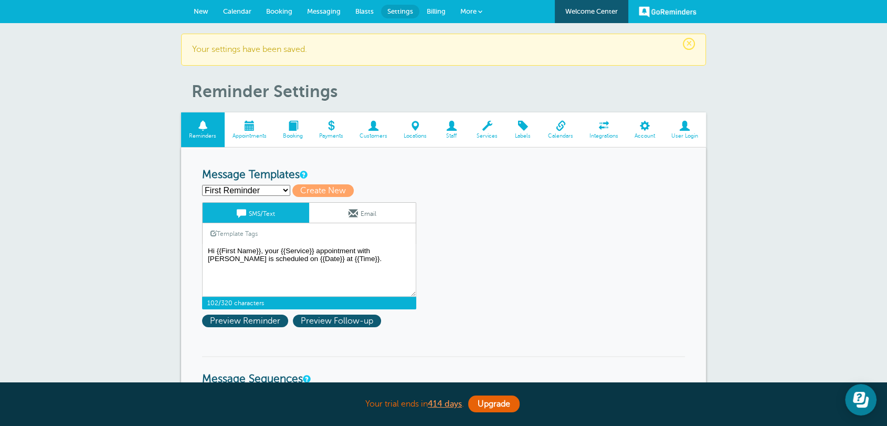
click at [202, 185] on select "1st Reminder First Reminder Follow Up: Ask For Review Second Reminder Third Rem…" at bounding box center [246, 190] width 88 height 11
type input "First Reminder"
type textarea "Hi {{First Name}}, your appointment with Business Trial has been scheduled for …"
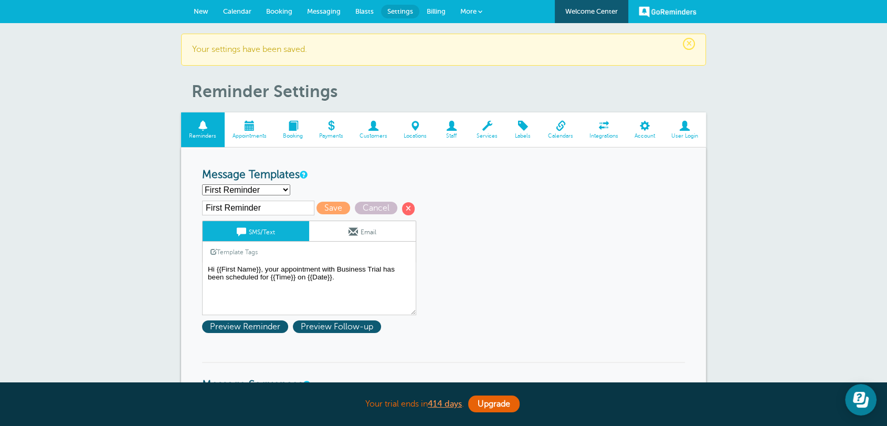
click at [245, 191] on select "1st Reminder First Reminder Follow Up: Ask For Review Second Reminder Third Rem…" at bounding box center [246, 189] width 88 height 11
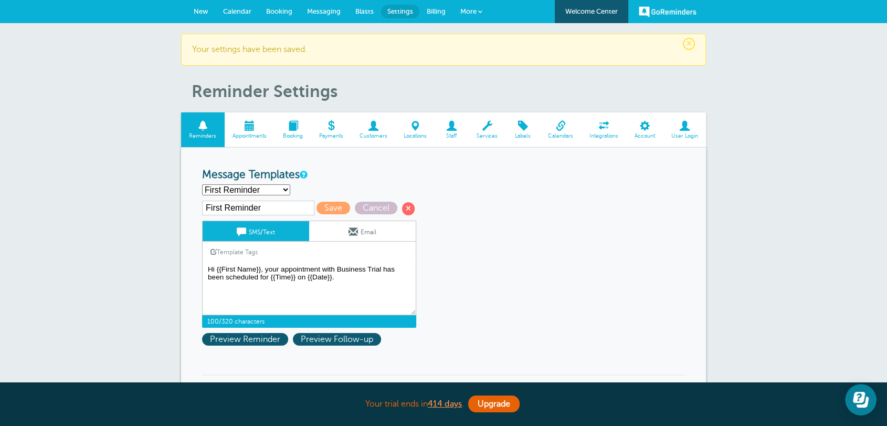
click at [378, 289] on textarea "Hi {{First Name}}, your {{Service}} appointment with [PERSON_NAME] is scheduled…" at bounding box center [309, 289] width 214 height 53
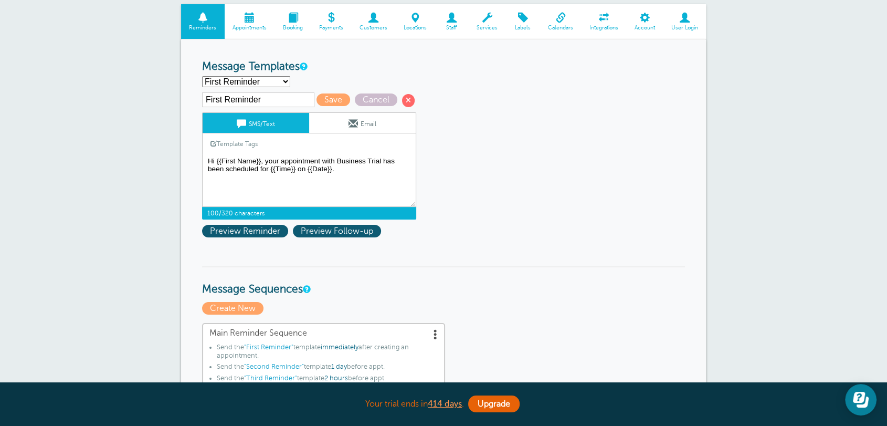
scroll to position [136, 0]
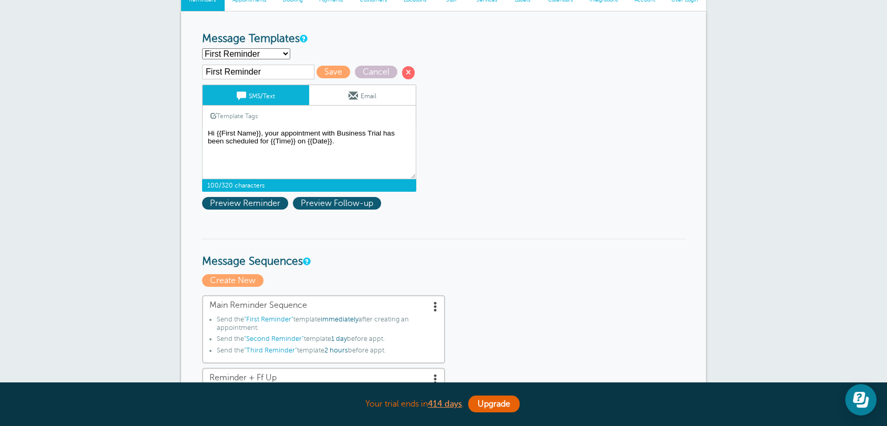
click at [218, 52] on select "1st Reminder First Reminder Follow Up: Ask For Review Second Reminder Third Rem…" at bounding box center [246, 53] width 88 height 11
select select "163505"
click at [202, 48] on select "1st Reminder First Reminder Follow Up: Ask For Review Second Reminder Third Rem…" at bounding box center [246, 53] width 88 height 11
type input "1st Reminder"
type textarea "Hi {{First Name}}, your {{Service}} appointment with [PERSON_NAME] is scheduled…"
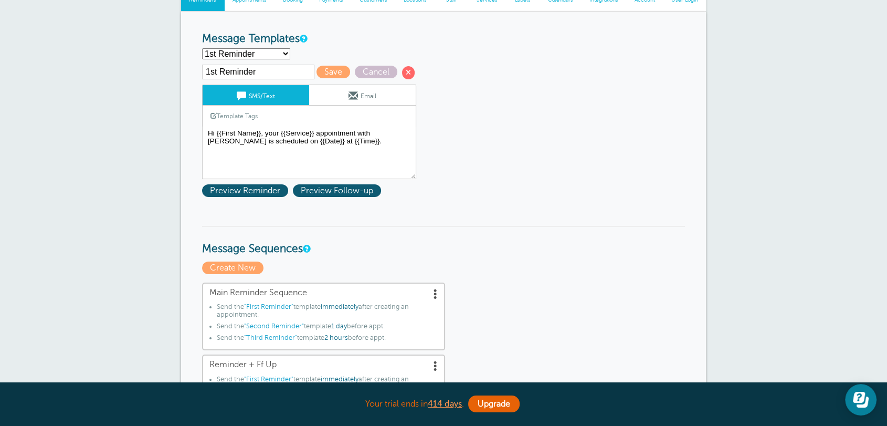
click at [341, 95] on link "Email" at bounding box center [362, 95] width 107 height 20
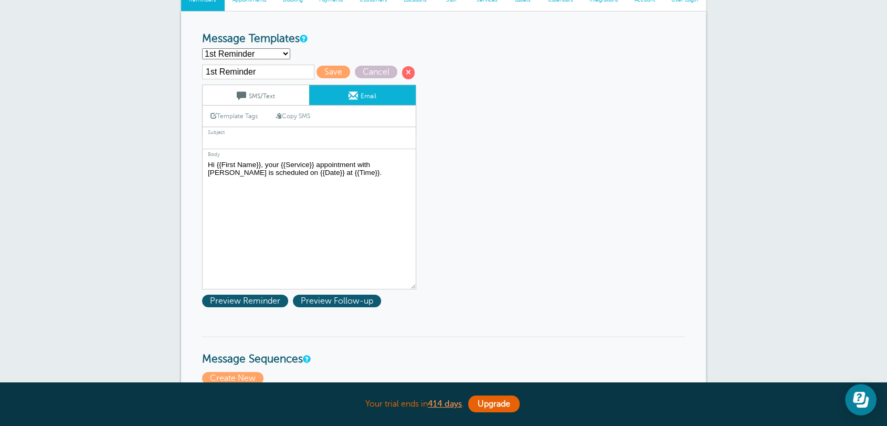
click at [310, 116] on link "Copy SMS" at bounding box center [293, 116] width 50 height 20
drag, startPoint x: 327, startPoint y: 181, endPoint x: 169, endPoint y: 144, distance: 162.3
click at [311, 117] on link "Copy SMS" at bounding box center [293, 116] width 50 height 20
type textarea "Hi {{First Name}}, your {{Service}} appointment with [PERSON_NAME] is scheduled…"
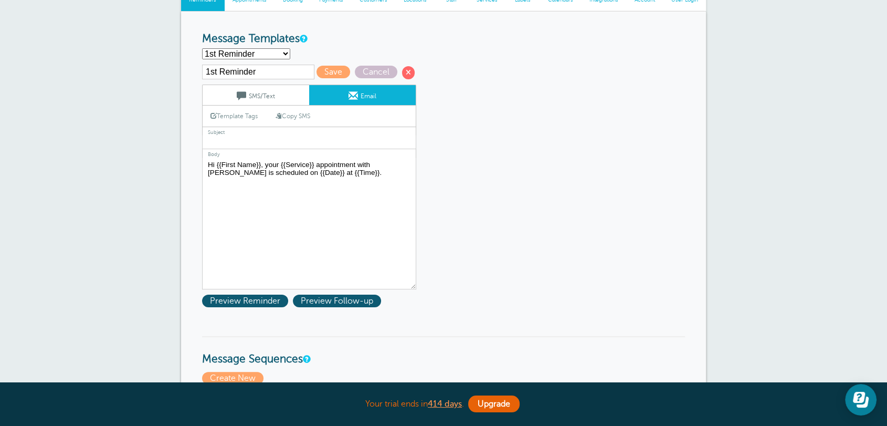
click at [274, 98] on link "SMS/Text" at bounding box center [256, 95] width 107 height 20
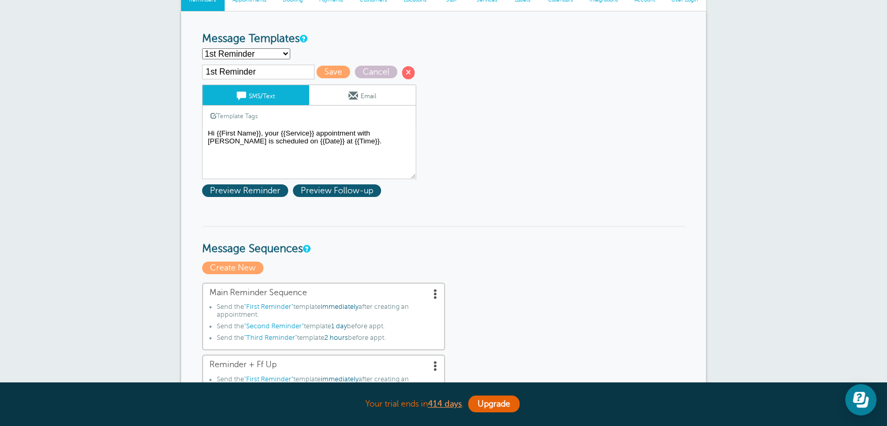
click at [360, 103] on link "Email" at bounding box center [362, 95] width 107 height 20
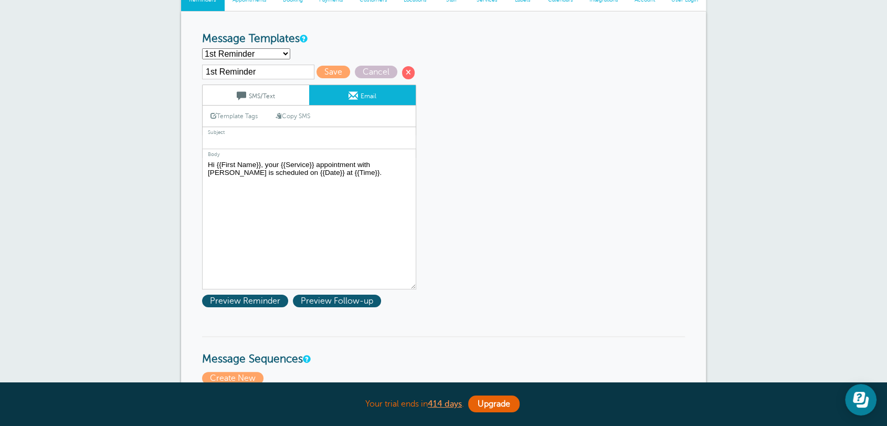
click at [225, 88] on link "SMS/Text" at bounding box center [256, 95] width 107 height 20
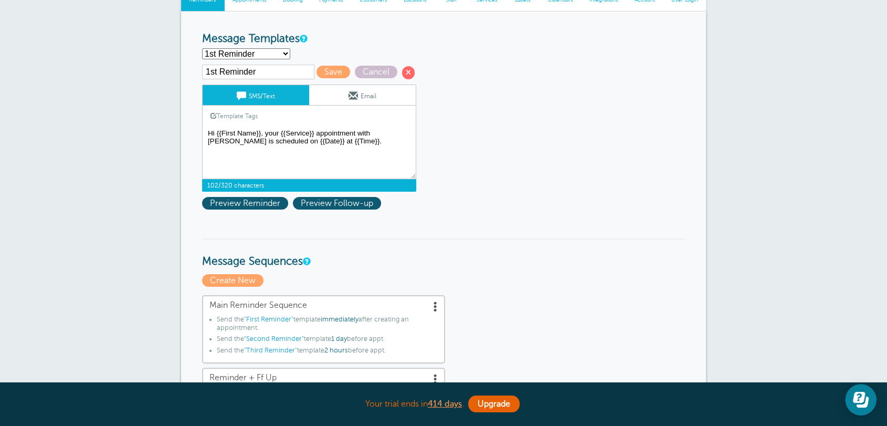
click at [331, 143] on textarea "Hi {{First Name}}, your {{Service}} appointment with [PERSON_NAME] is scheduled…" at bounding box center [309, 153] width 214 height 53
click at [332, 99] on link "Email" at bounding box center [362, 95] width 107 height 20
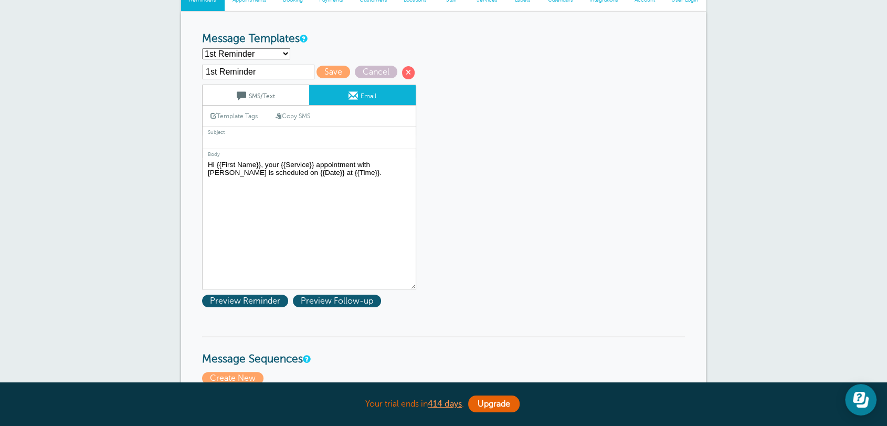
click at [335, 151] on label "Body" at bounding box center [309, 153] width 214 height 9
click at [349, 204] on textarea "Hi {{First Name}}, your {{Service}} appointment with [PERSON_NAME] is scheduled…" at bounding box center [309, 223] width 214 height 131
click at [377, 72] on span "Cancel" at bounding box center [376, 72] width 43 height 13
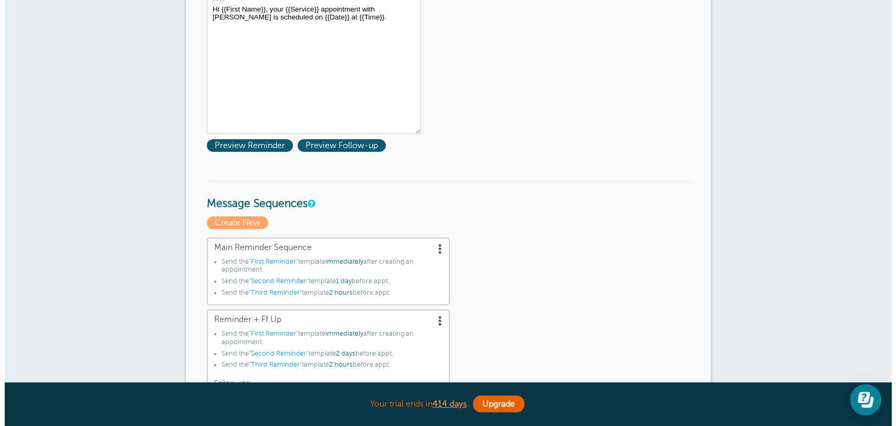
scroll to position [408, 0]
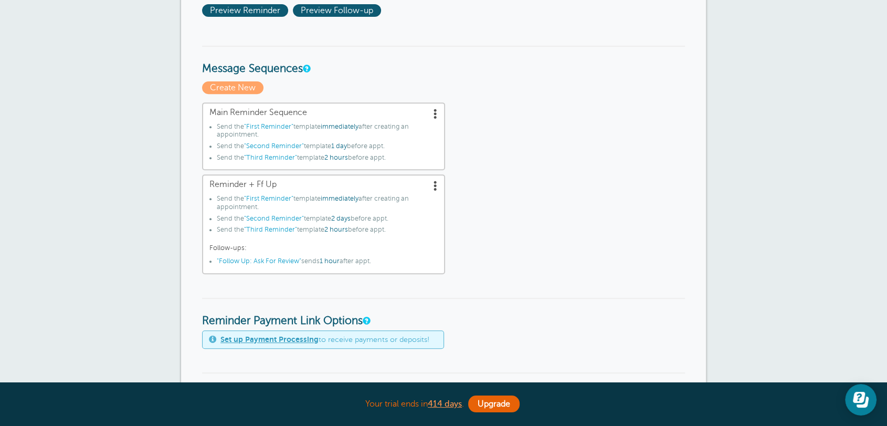
click at [437, 115] on span at bounding box center [436, 113] width 11 height 11
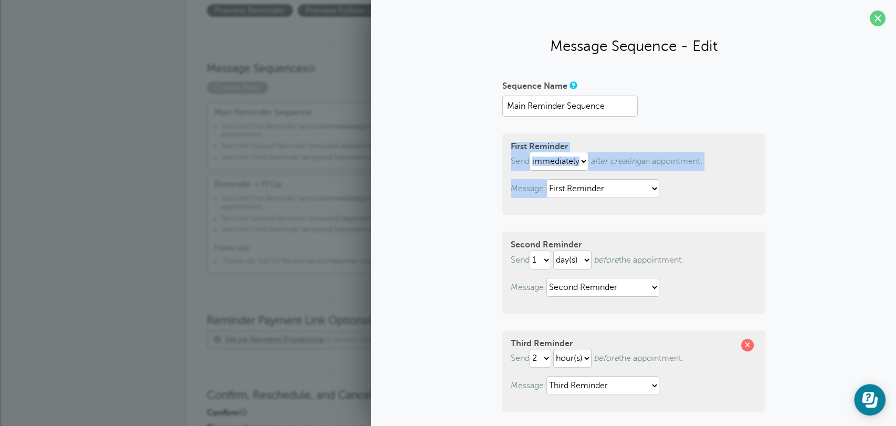
drag, startPoint x: 494, startPoint y: 135, endPoint x: 679, endPoint y: 207, distance: 198.4
click at [692, 207] on div "Sequence Name Main Reminder Sequence First Reminder Send immediately 1 2 3 4 5 …" at bounding box center [634, 306] width 504 height 459
drag, startPoint x: 701, startPoint y: 199, endPoint x: 676, endPoint y: 194, distance: 25.6
click at [702, 199] on div "First Reminder Send immediately 1 2 3 4 5 6 7 8 9 10 11 12 13 14 15 16 17 18 19…" at bounding box center [634, 173] width 263 height 81
click at [718, 187] on p "Message: 1st Reminder First Reminder Follow Up: Ask For Review Second Reminder …" at bounding box center [634, 188] width 246 height 19
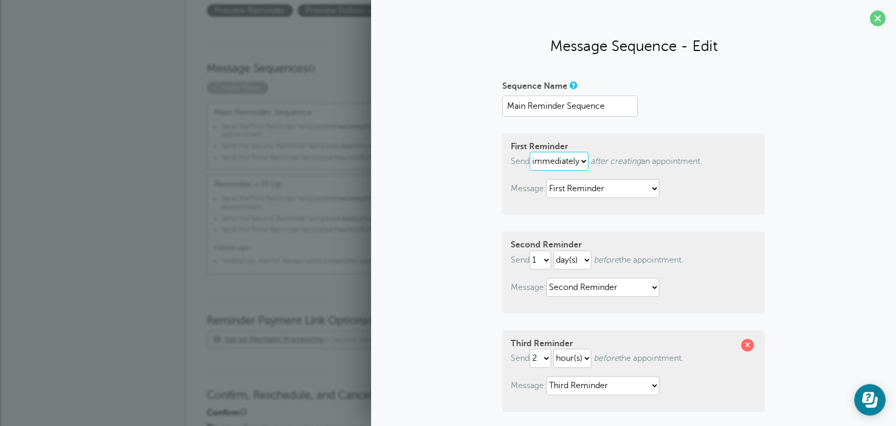
click at [574, 163] on select "immediately 1 2 3 4 5 6 7 8 9 10 11 12 13 14 15 16 17 18 19 20 21 22 23 24 25 2…" at bounding box center [559, 161] width 59 height 19
click at [530, 152] on select "immediately 1 2 3 4 5 6 7 8 9 10 11 12 13 14 15 16 17 18 19 20 21 22 23 24 25 2…" at bounding box center [559, 161] width 59 height 19
drag, startPoint x: 590, startPoint y: 156, endPoint x: 737, endPoint y: 163, distance: 147.2
click at [737, 163] on p "Send immediately 1 2 3 4 5 6 7 8 9 10 11 12 13 14 15 16 17 18 19 20 21 22 23 24…" at bounding box center [634, 161] width 246 height 19
drag, startPoint x: 531, startPoint y: 243, endPoint x: 574, endPoint y: 241, distance: 43.1
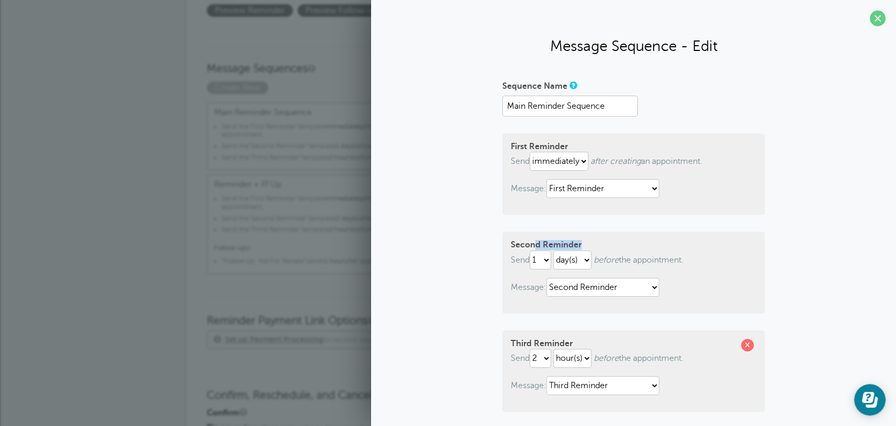
click at [574, 241] on strong "Second Reminder" at bounding box center [546, 244] width 71 height 9
click at [542, 255] on select "1 2 3 4 5 6 7 8 9 10 11 12 13 14 15 16 17 18 19 20 21 22 23 24 25 26 27 28 29 30" at bounding box center [541, 259] width 22 height 19
select select "2"
click at [530, 250] on select "1 2 3 4 5 6 7 8 9 10 11 12 13 14 15 16 17 18 19 20 21 22 23 24 25 26 27 28 29 30" at bounding box center [541, 259] width 22 height 19
click at [618, 281] on select "1st Reminder First Reminder Follow Up: Ask For Review Second Reminder Third Rem…" at bounding box center [603, 287] width 113 height 19
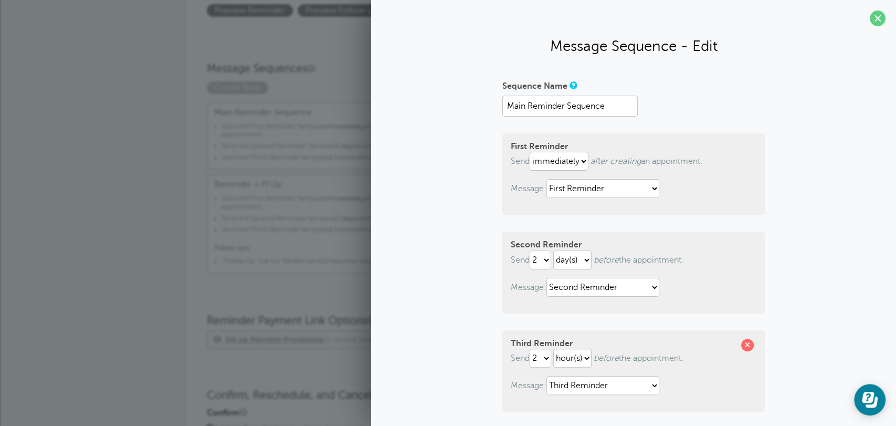
click at [450, 280] on div "Sequence Name Main Reminder Sequence First Reminder Send immediately 1 2 3 4 5 …" at bounding box center [634, 306] width 504 height 459
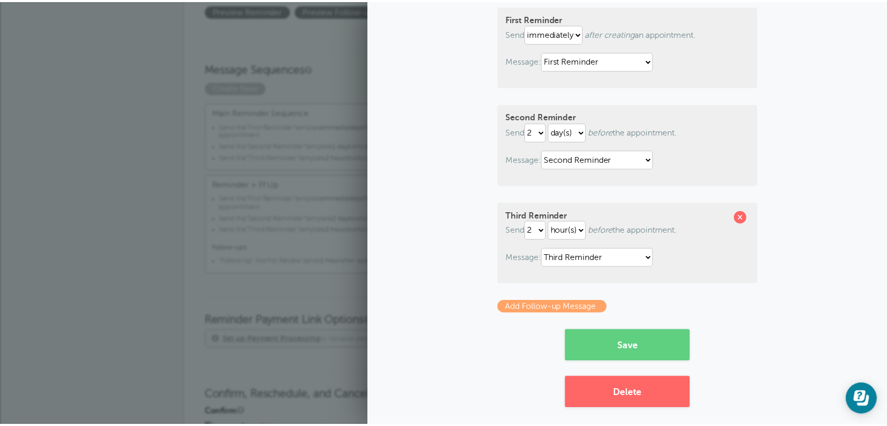
scroll to position [134, 0]
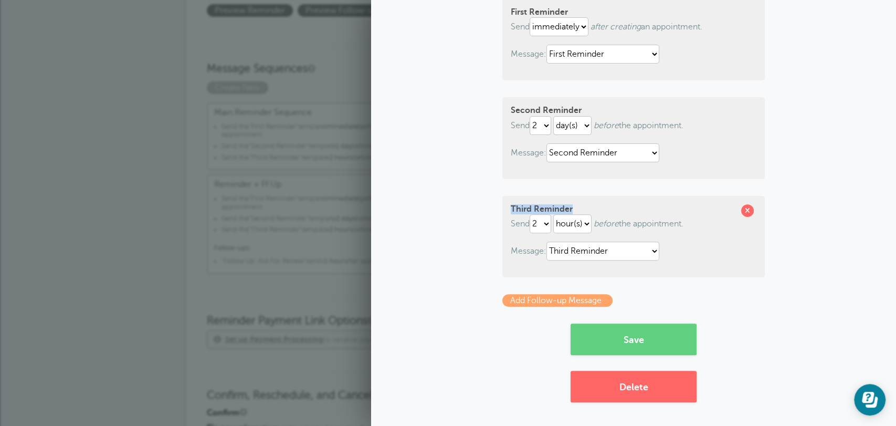
drag, startPoint x: 502, startPoint y: 208, endPoint x: 577, endPoint y: 206, distance: 74.6
click at [577, 206] on div "Third Reminder Send 1 2 3 4 5 6 7 8 9 10 11 12 13 14 15 16 17 18 19 20 21 22 23…" at bounding box center [634, 236] width 263 height 81
click at [546, 224] on select "1 2 3 4 5 6 7 8 9 10 11 12 13 14 15 16 17 18 19 20 21 22 23 24 25 26 27 28 29 30" at bounding box center [541, 223] width 22 height 19
select select "1"
click at [530, 214] on select "1 2 3 4 5 6 7 8 9 10 11 12 13 14 15 16 17 18 19 20 21 22 23 24 25 26 27 28 29 30" at bounding box center [541, 223] width 22 height 19
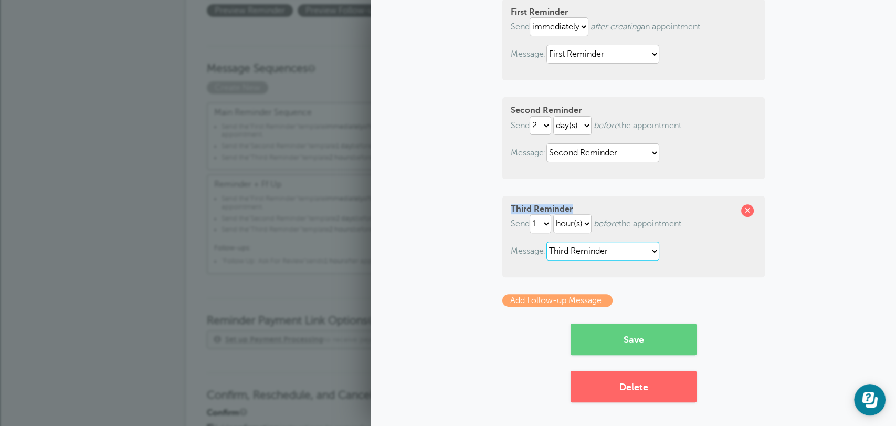
click at [561, 253] on select "1st Reminder First Reminder Follow Up: Ask For Review Second Reminder Third Rem…" at bounding box center [603, 251] width 113 height 19
drag, startPoint x: 93, startPoint y: 281, endPoint x: 118, endPoint y: 280, distance: 24.7
click at [93, 281] on div "× Your settings have been saved. Reminder Settings Reminders Appointments Booki…" at bounding box center [448, 386] width 896 height 1542
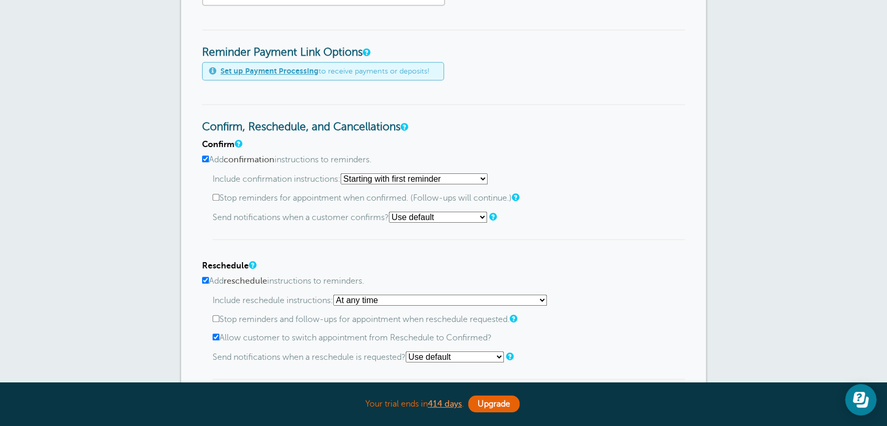
scroll to position [681, 0]
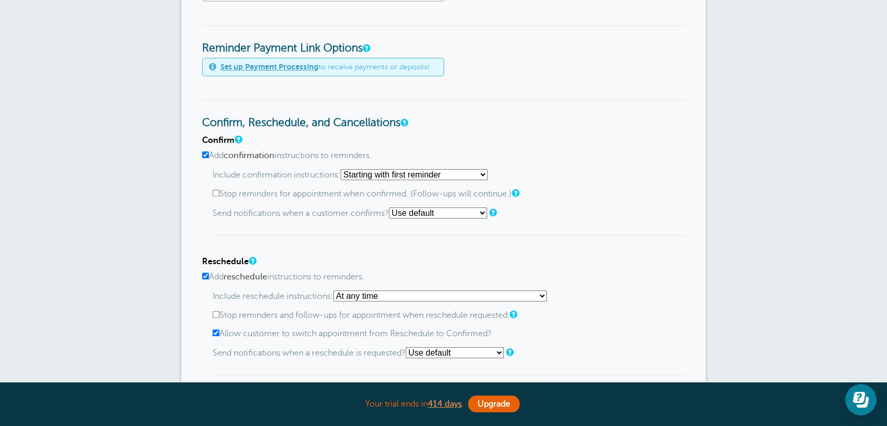
drag, startPoint x: 200, startPoint y: 124, endPoint x: 395, endPoint y: 112, distance: 195.2
click at [395, 112] on div "Reminder Schedule 1st reminder: Immediately 1 2 3 4 5 6 7 8 9 10 11 12 13 14 15…" at bounding box center [443, 136] width 525 height 1338
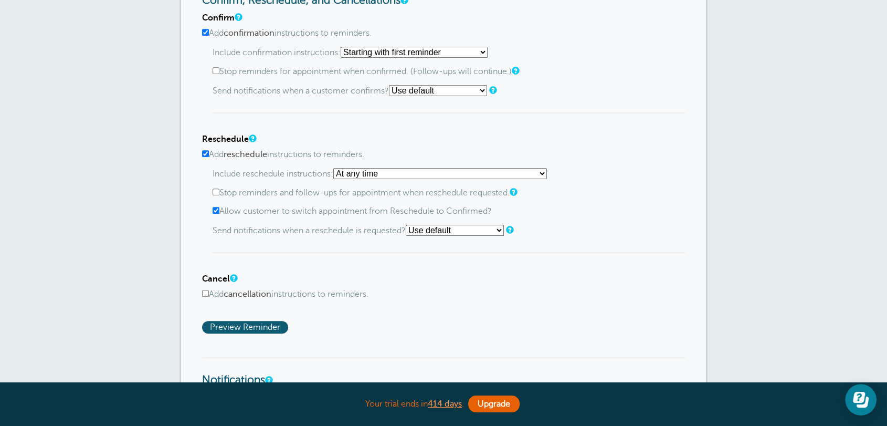
scroll to position [817, 0]
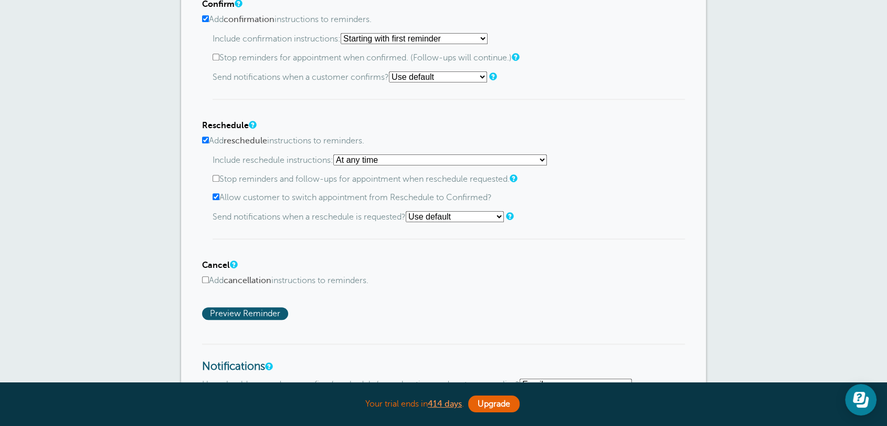
click at [207, 282] on input "Add cancellation instructions to reminders." at bounding box center [205, 279] width 7 height 7
checkbox input "true"
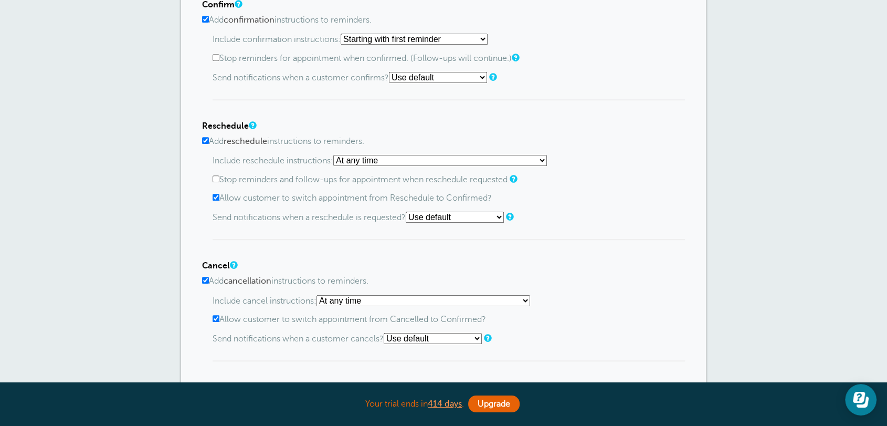
scroll to position [681, 0]
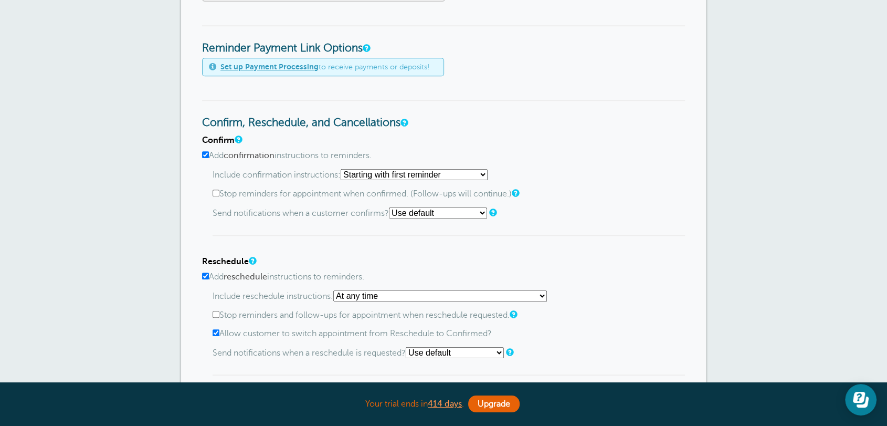
click at [375, 173] on select "Starting with first reminder If reminder is within 1 day of appointment If remi…" at bounding box center [414, 174] width 147 height 11
click at [370, 298] on select "At any time If reminder more than 1 day away from appointment If reminder more …" at bounding box center [440, 295] width 214 height 11
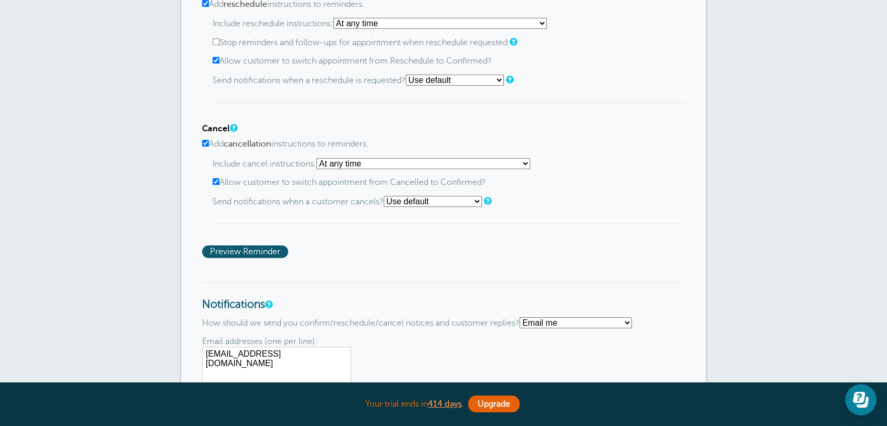
click at [365, 161] on select "At any time If reminder more than 1 day away from appointment If reminder more …" at bounding box center [424, 163] width 214 height 11
click at [275, 106] on div "Confirm Add confirmation instructions to reminders. Include confirmation instru…" at bounding box center [443, 60] width 483 height 395
click at [256, 249] on span "Preview Reminder" at bounding box center [245, 251] width 86 height 13
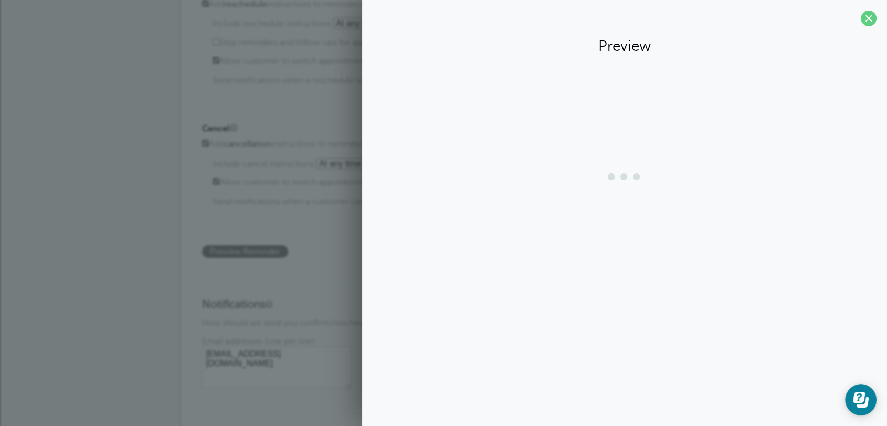
scroll to position [0, 0]
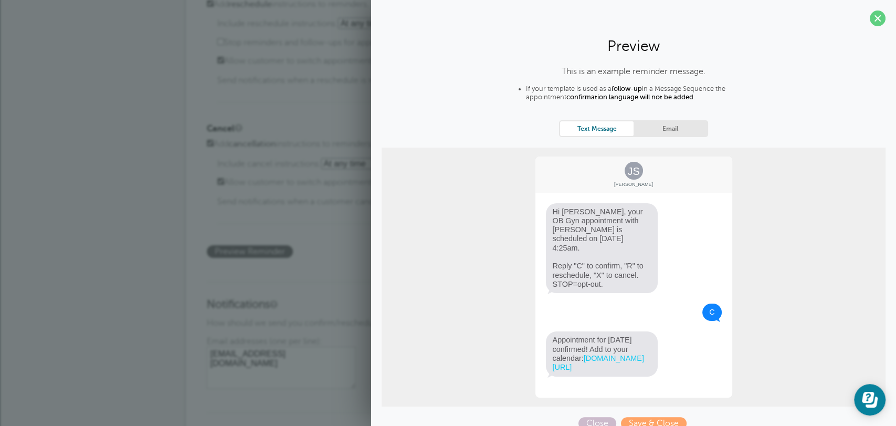
drag, startPoint x: 547, startPoint y: 255, endPoint x: 605, endPoint y: 272, distance: 61.3
click at [605, 272] on span "Hi Jane, your OB Gyn appointment with Dr Brandeis is scheduled on 10/8 at 4:25a…" at bounding box center [602, 248] width 112 height 90
click at [340, 286] on h3 "Notifications" at bounding box center [448, 296] width 483 height 30
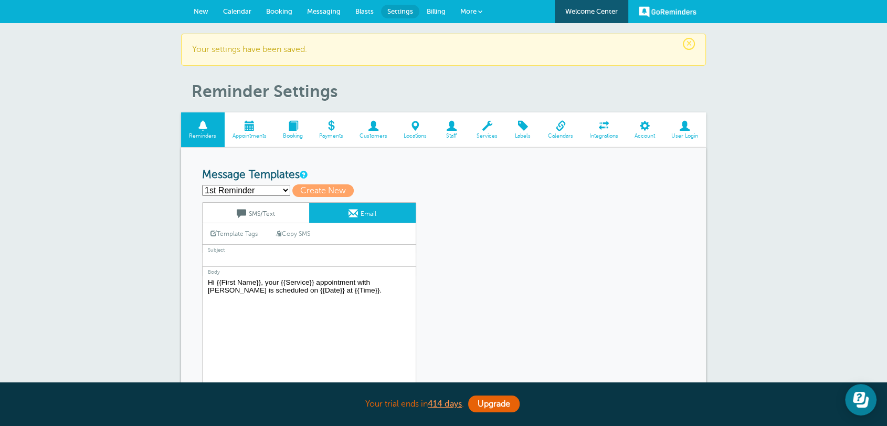
click at [265, 185] on select "1st Reminder First Reminder Follow Up: Ask For Review Second Reminder Third Rem…" at bounding box center [246, 190] width 88 height 11
select select "142289"
click at [202, 185] on select "1st Reminder First Reminder Follow Up: Ask For Review Second Reminder Third Rem…" at bounding box center [246, 190] width 88 height 11
type input "First Reminder"
type input "Appointment Scheduled!"
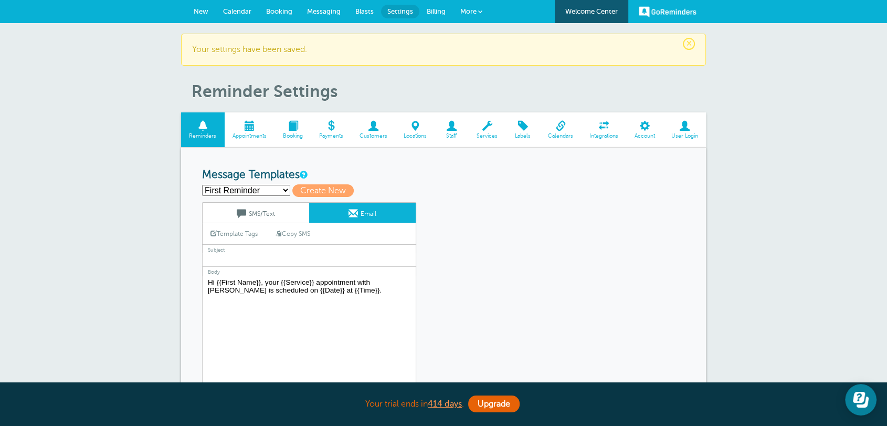
type textarea "Hi {{First Name}}, Your appointment with Business Trial has been scheduled for …"
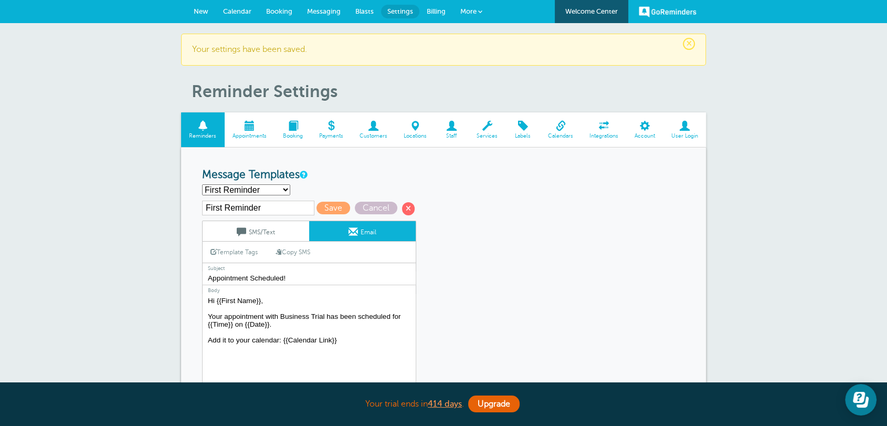
click at [241, 186] on select "1st Reminder First Reminder Follow Up: Ask For Review Second Reminder Third Rem…" at bounding box center [246, 189] width 88 height 11
select select "163505"
click at [202, 184] on select "1st Reminder First Reminder Follow Up: Ask For Review Second Reminder Third Rem…" at bounding box center [246, 189] width 88 height 11
type input "1st Reminder"
type textarea "Hi {{First Name}}, your {{Service}} appointment with [PERSON_NAME] is scheduled…"
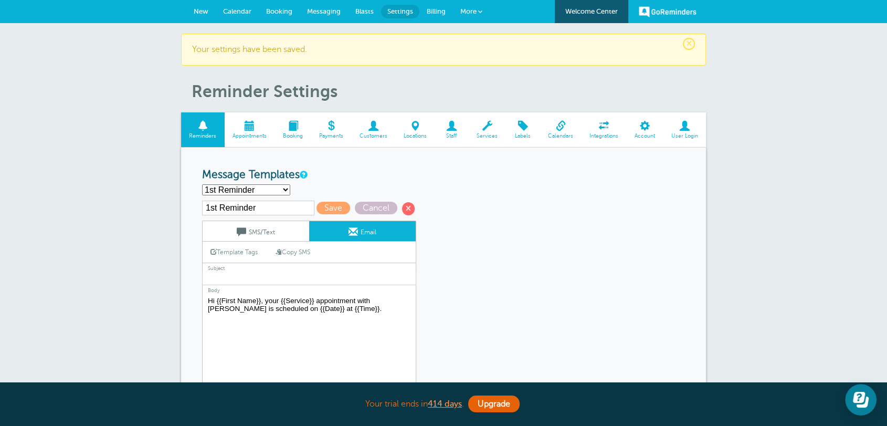
drag, startPoint x: 355, startPoint y: 323, endPoint x: 162, endPoint y: 291, distance: 195.9
click at [404, 205] on span at bounding box center [408, 208] width 13 height 13
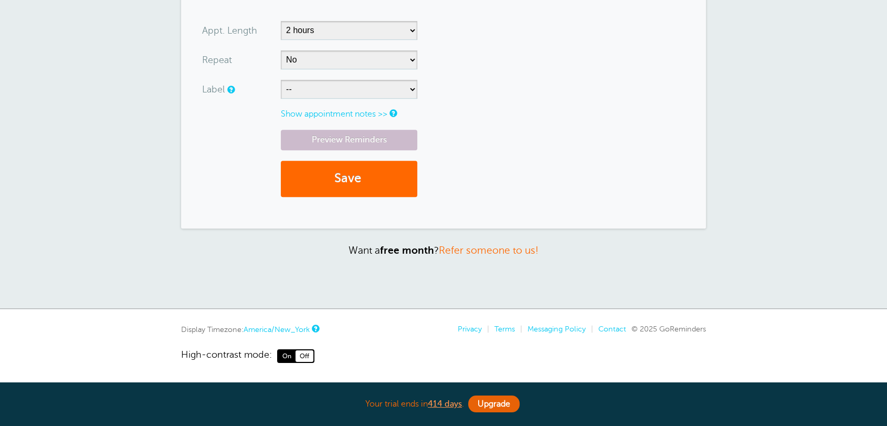
scroll to position [537, 0]
click at [360, 203] on div "Preview Reminders Save" at bounding box center [443, 169] width 483 height 78
click at [360, 192] on button "Save" at bounding box center [349, 179] width 137 height 36
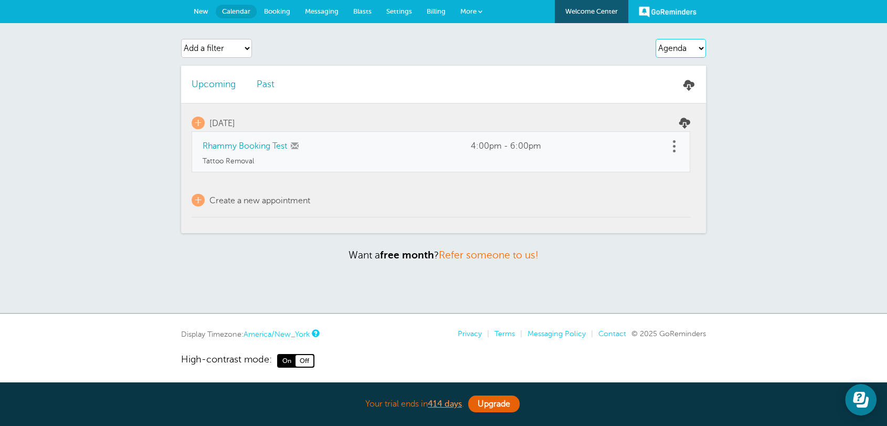
click at [674, 48] on select "Agenda Day Week Month (full view) Month (condensed)" at bounding box center [681, 48] width 50 height 19
click at [656, 39] on select "Agenda Day Week Month (full view) Month (condensed)" at bounding box center [681, 48] width 50 height 19
click at [269, 85] on link "Past" at bounding box center [266, 84] width 18 height 11
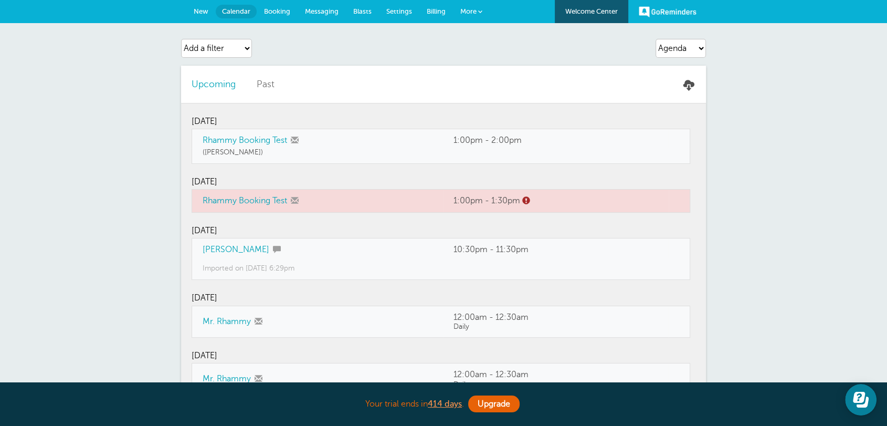
click at [229, 88] on link "Upcoming" at bounding box center [214, 84] width 44 height 11
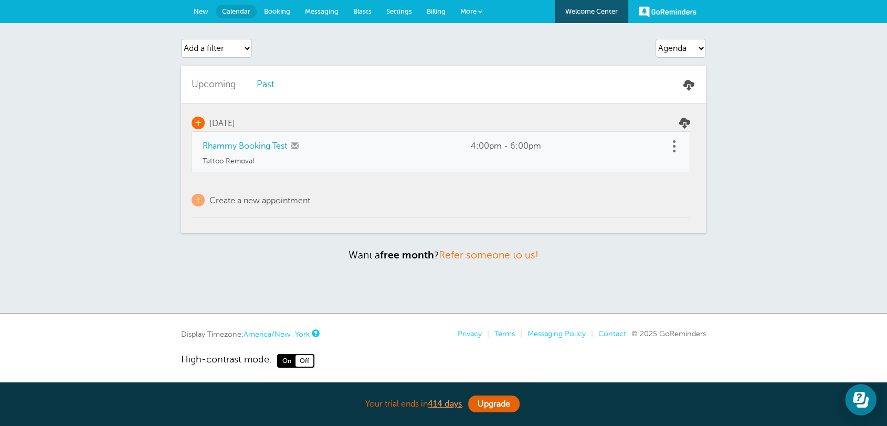
drag, startPoint x: 269, startPoint y: 119, endPoint x: 212, endPoint y: 123, distance: 57.4
click at [212, 123] on td "+ Monday, 10/13" at bounding box center [441, 117] width 499 height 28
drag, startPoint x: 190, startPoint y: 143, endPoint x: 414, endPoint y: 155, distance: 224.6
click at [289, 140] on section "Upcoming Past + Monday, 10/13 Rhammy Booking Test 4:00pm - 6:00pm" at bounding box center [443, 150] width 525 height 168
drag, startPoint x: 462, startPoint y: 147, endPoint x: 600, endPoint y: 139, distance: 138.3
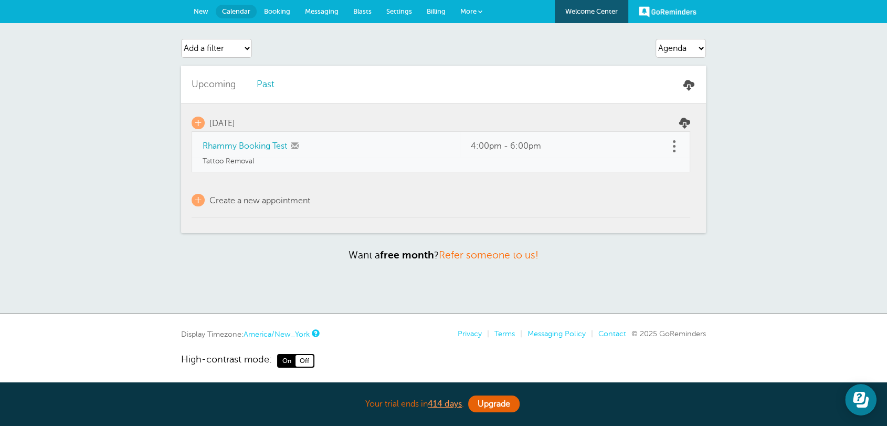
click at [600, 139] on tr "Rhammy Booking Test 4:00pm - 6:00pm" at bounding box center [441, 144] width 499 height 25
drag, startPoint x: 265, startPoint y: 165, endPoint x: 312, endPoint y: 136, distance: 55.4
click at [205, 162] on td "Tattoo Removal" at bounding box center [441, 164] width 499 height 15
click at [684, 49] on select "Agenda Day Week Month (full view) Month (condensed)" at bounding box center [681, 48] width 50 height 19
click at [656, 39] on select "Agenda Day Week Month (full view) Month (condensed)" at bounding box center [681, 48] width 50 height 19
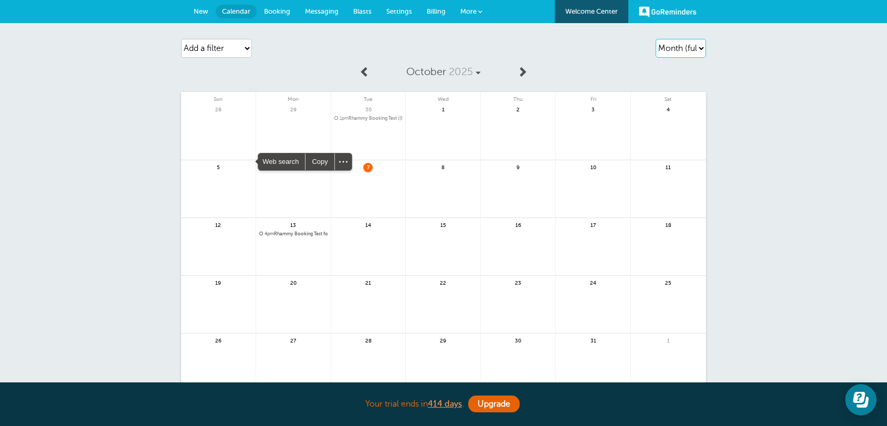
click at [690, 52] on select "Agenda Day Week Month (full view) Month (condensed)" at bounding box center [681, 48] width 50 height 19
select select "agenda"
click at [656, 39] on select "Agenda Day Week Month (full view) Month (condensed)" at bounding box center [681, 48] width 50 height 19
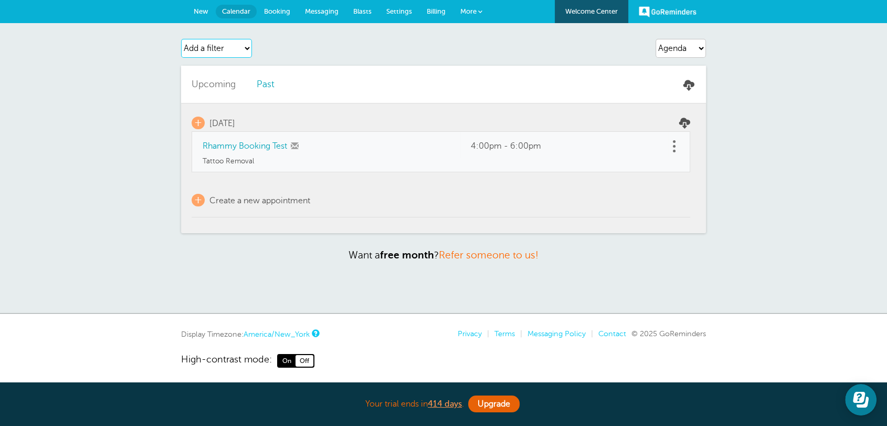
click at [215, 48] on select "Add a filter Customer Search Service Label Appointment Status Payment Status" at bounding box center [216, 48] width 71 height 19
select select "customer"
click at [181, 39] on select "Add a filter Customer Search Service Label Appointment Status Payment Status" at bounding box center [216, 48] width 71 height 19
select select
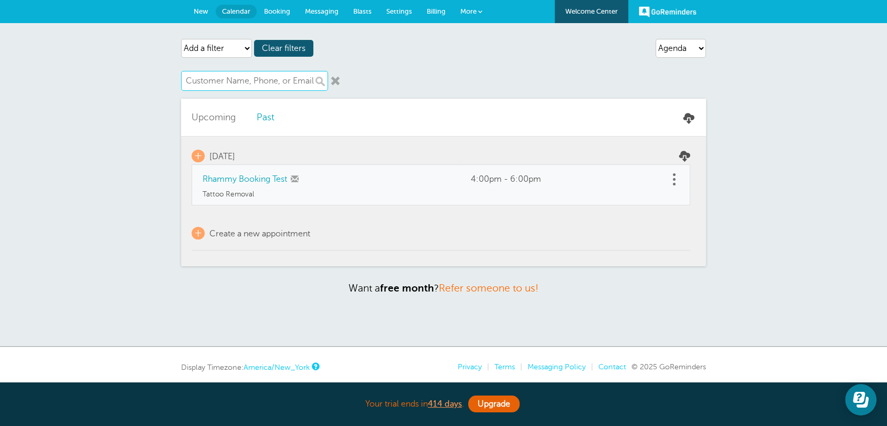
click at [243, 88] on input "text" at bounding box center [254, 81] width 147 height 20
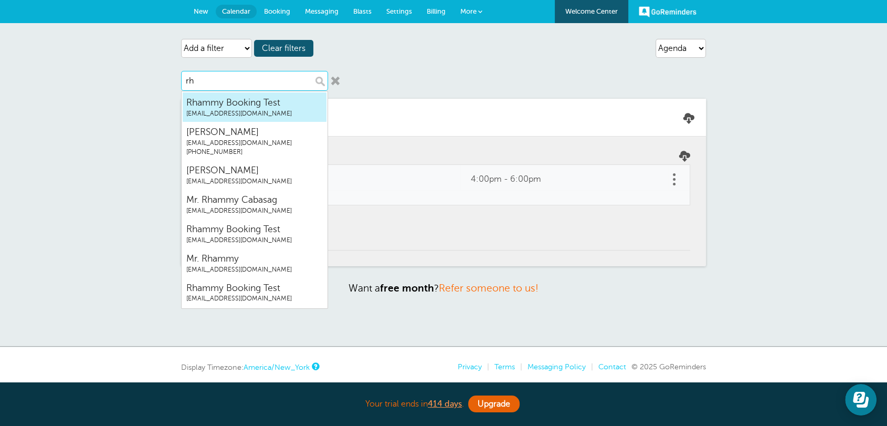
click at [236, 97] on span "Rhammy Booking Test" at bounding box center [254, 102] width 137 height 13
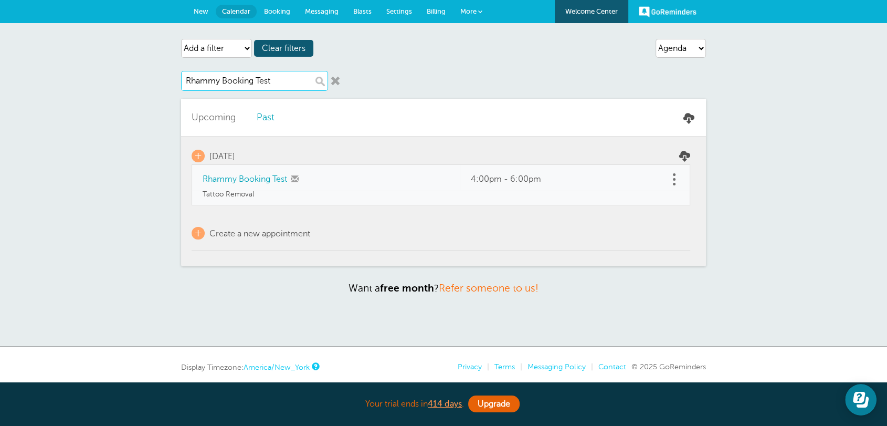
type input "Rhammy Booking Test"
click at [332, 83] on link at bounding box center [335, 81] width 11 height 11
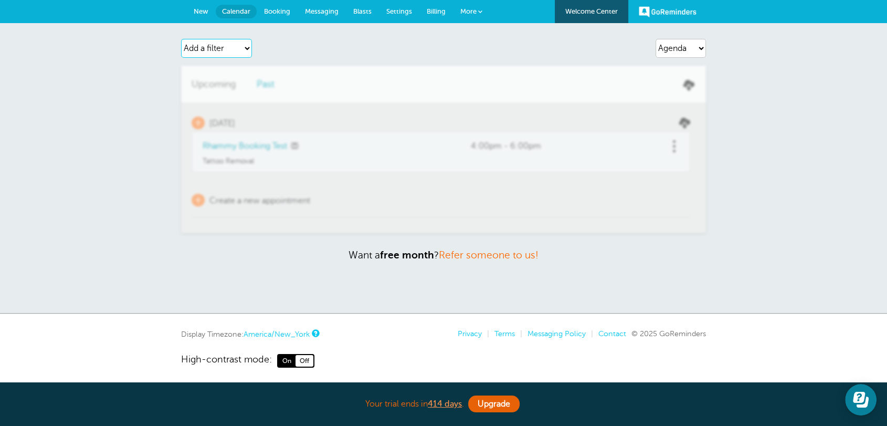
click at [201, 45] on select "Add a filter Customer Search Service Label Appointment Status Payment Status" at bounding box center [216, 48] width 71 height 19
select select "services"
click at [181, 39] on select "Add a filter Customer Search Service Label Appointment Status Payment Status" at bounding box center [216, 48] width 71 height 19
select select
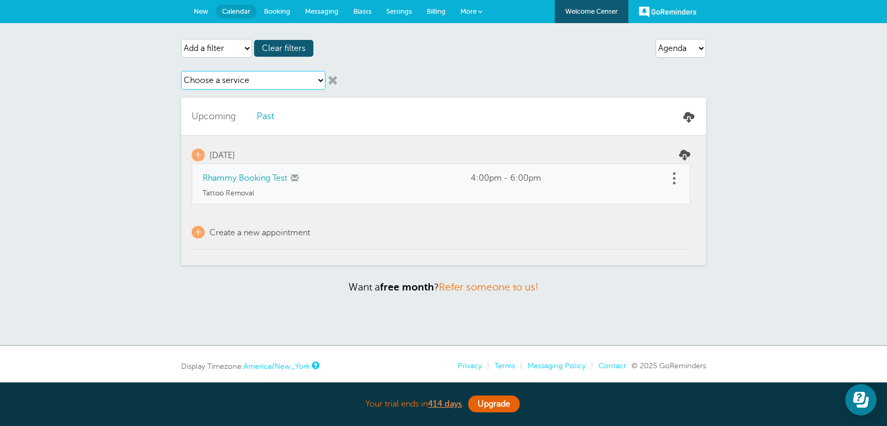
click at [225, 86] on select "Choose a service OB Gyn Tattoo Removal" at bounding box center [253, 80] width 144 height 19
select select "28441"
click at [181, 71] on select "Choose a service OB Gyn Tattoo Removal" at bounding box center [253, 80] width 144 height 19
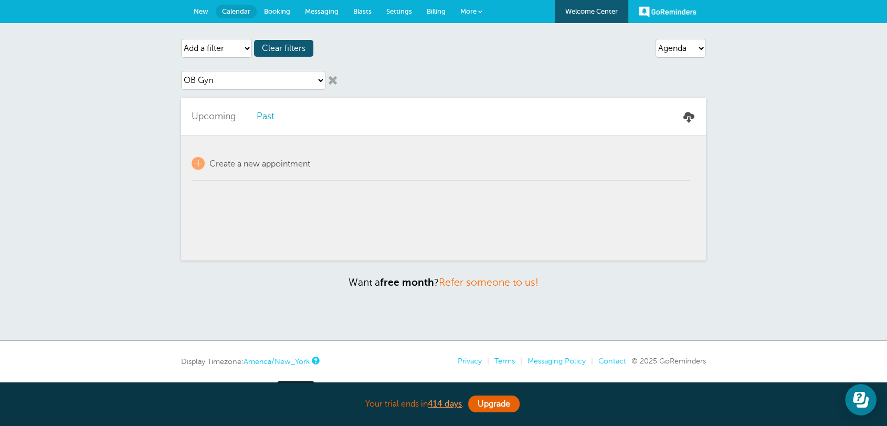
click at [336, 78] on link at bounding box center [333, 80] width 11 height 11
select select
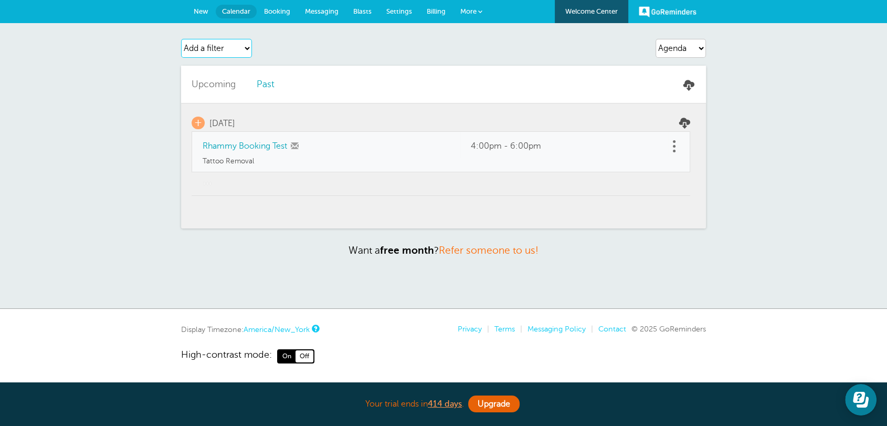
click at [230, 49] on select "Add a filter Customer Search Service Label Appointment Status Payment Status" at bounding box center [216, 48] width 71 height 19
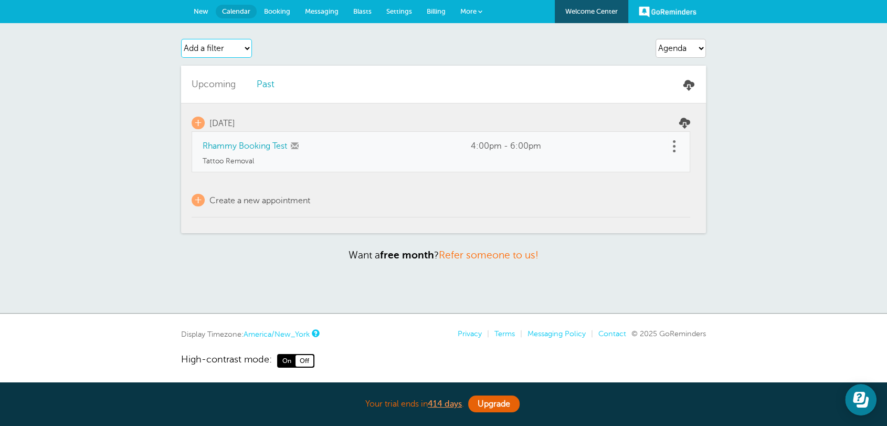
select select "services"
click at [181, 39] on select "Add a filter Customer Search Service Label Appointment Status Payment Status" at bounding box center [216, 48] width 71 height 19
select select
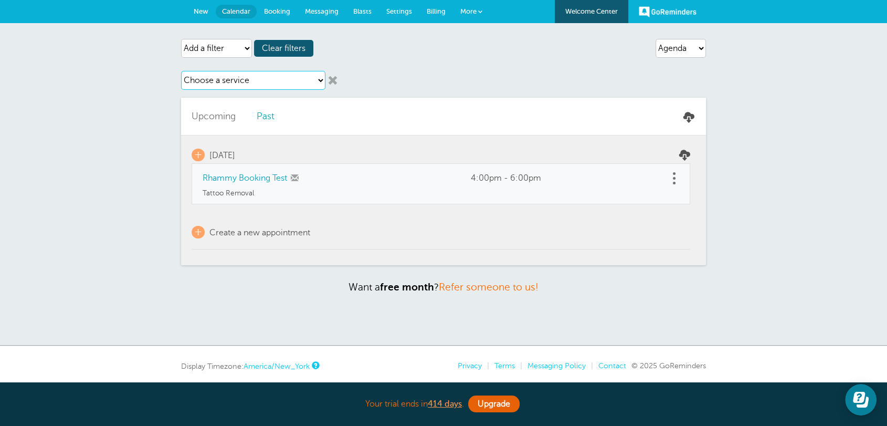
click at [213, 85] on select "Choose a service OB Gyn Tattoo Removal" at bounding box center [253, 80] width 144 height 19
select select "28442"
click at [181, 71] on select "Choose a service OB Gyn Tattoo Removal" at bounding box center [253, 80] width 144 height 19
click at [335, 75] on link at bounding box center [333, 80] width 11 height 11
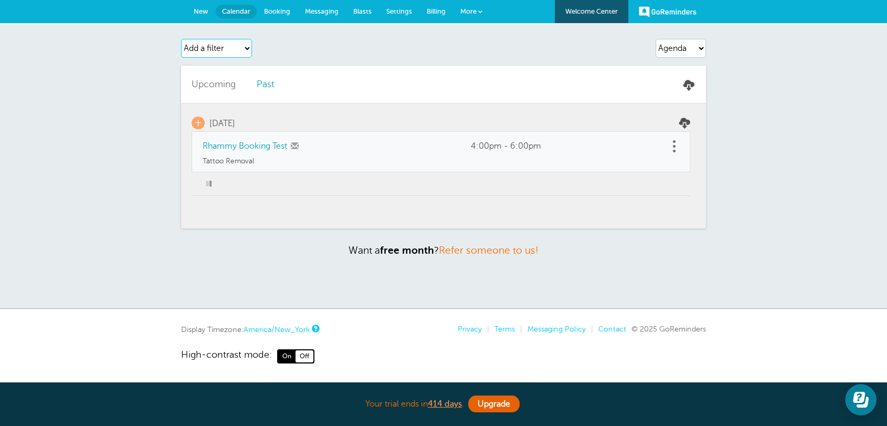
click at [224, 51] on select "Add a filter Customer Search Service Label Appointment Status Payment Status" at bounding box center [216, 48] width 71 height 19
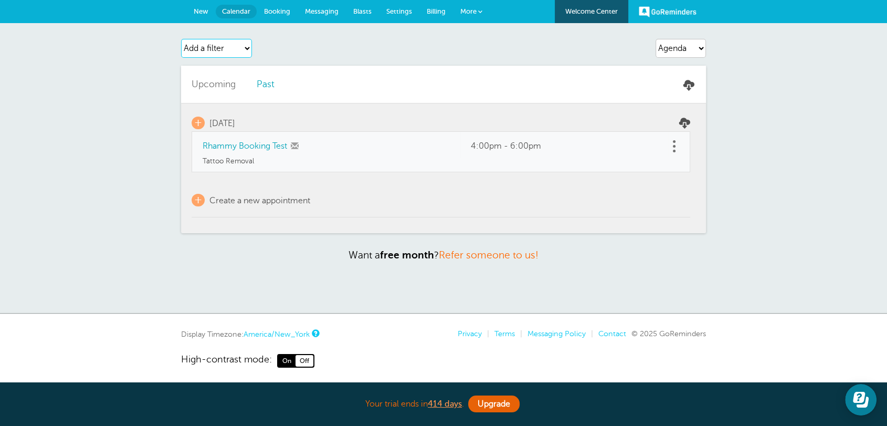
select select "appt_status"
click at [181, 39] on select "Add a filter Customer Search Service Label Appointment Status Payment Status" at bounding box center [216, 48] width 71 height 19
select select
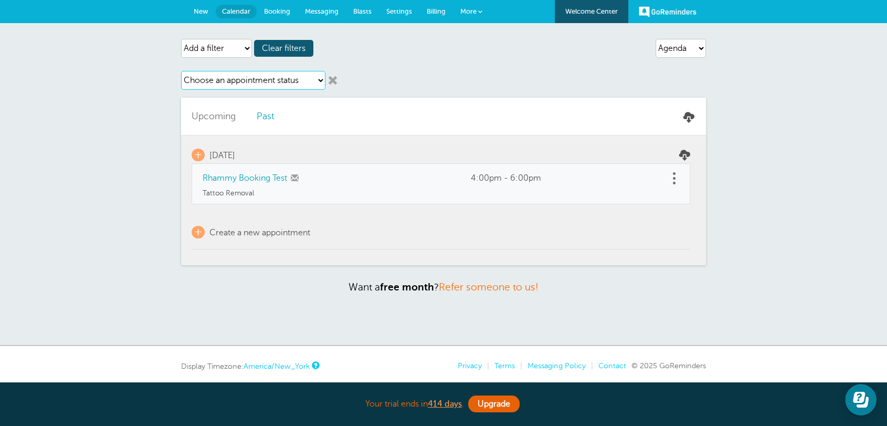
click at [217, 76] on select "Choose an appointment status Confirmed Reschedule Requested Cancelled" at bounding box center [253, 80] width 144 height 19
click at [332, 81] on link at bounding box center [333, 80] width 11 height 11
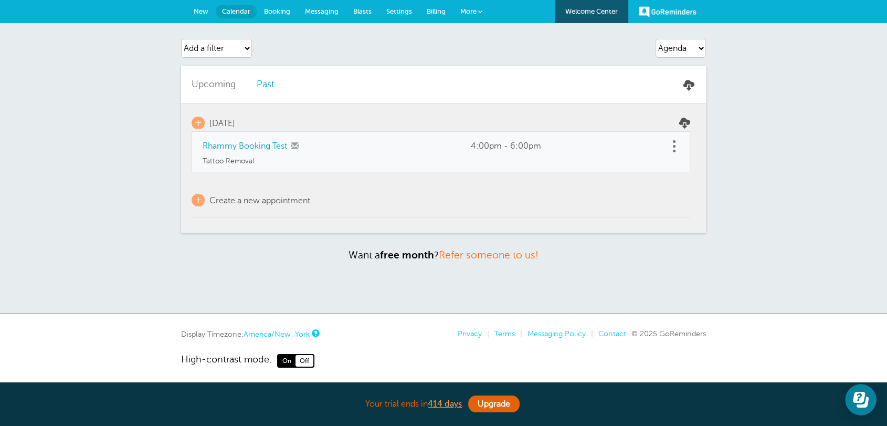
click at [325, 17] on link "Messaging" at bounding box center [322, 11] width 48 height 23
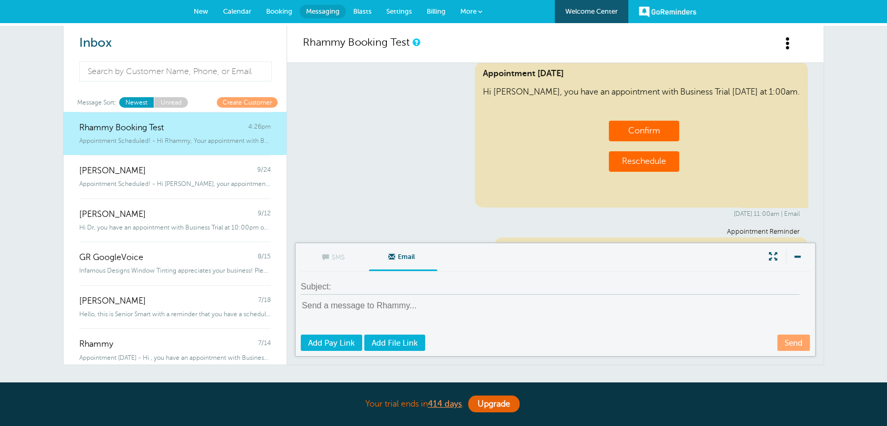
scroll to position [7478, 0]
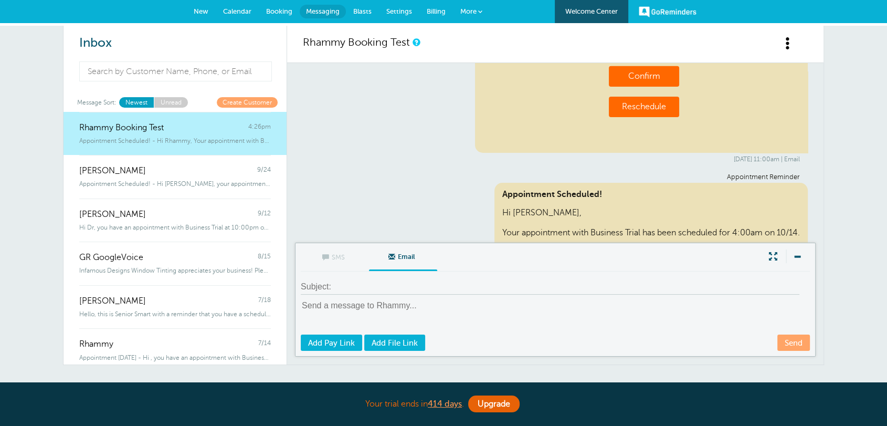
click at [777, 371] on div "4:26pm | Email" at bounding box center [555, 374] width 489 height 7
click at [364, 283] on input at bounding box center [550, 286] width 499 height 15
click at [377, 307] on textarea at bounding box center [556, 317] width 511 height 34
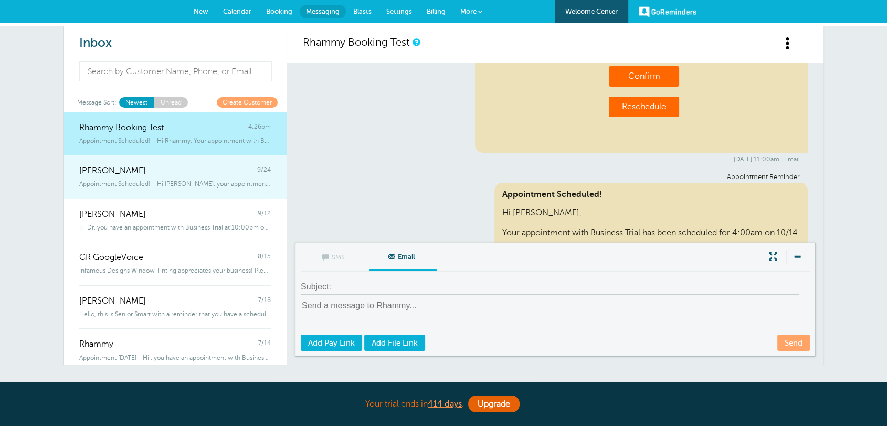
click at [155, 182] on span "Appointment Scheduled! - Hi [PERSON_NAME], your appointment with Business Trial…" at bounding box center [175, 183] width 192 height 7
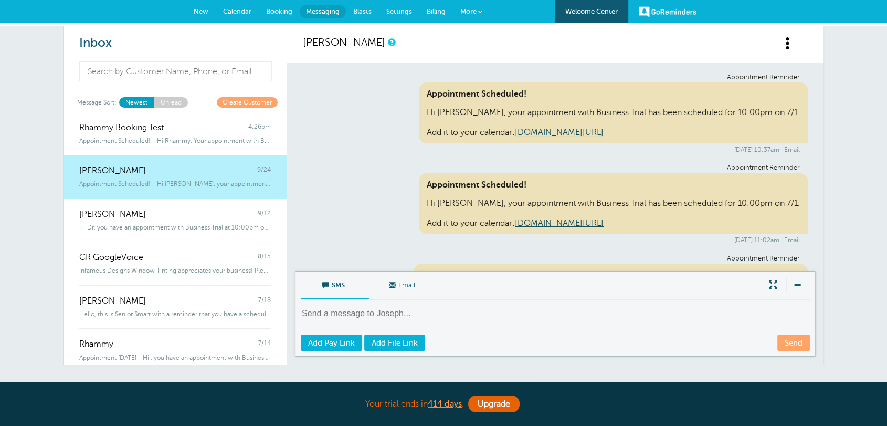
scroll to position [923, 0]
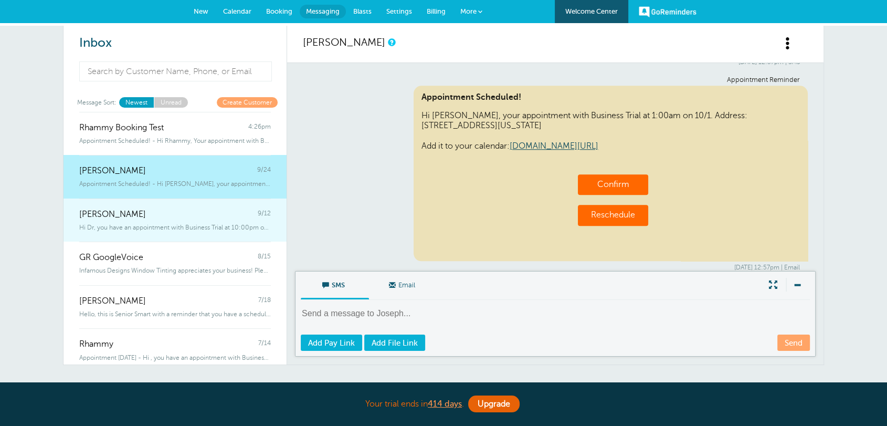
click at [151, 228] on span "Hi Dr, you have an appointment with Business Trial at 10:00pm on 9/15 at t" at bounding box center [175, 227] width 192 height 7
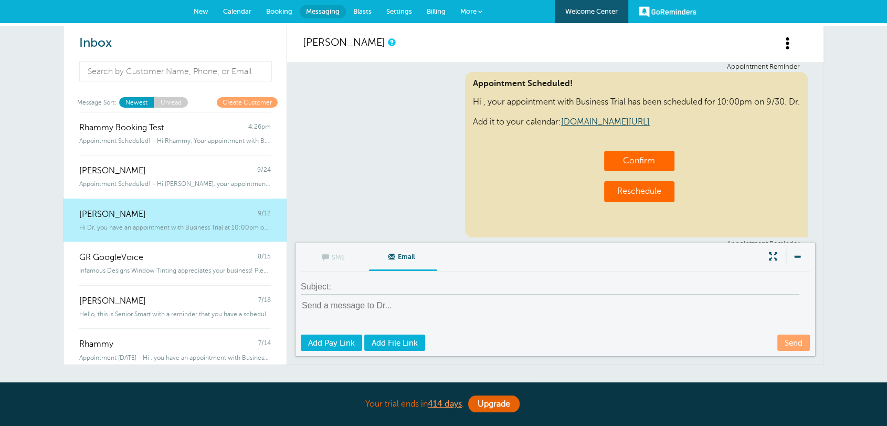
scroll to position [813, 0]
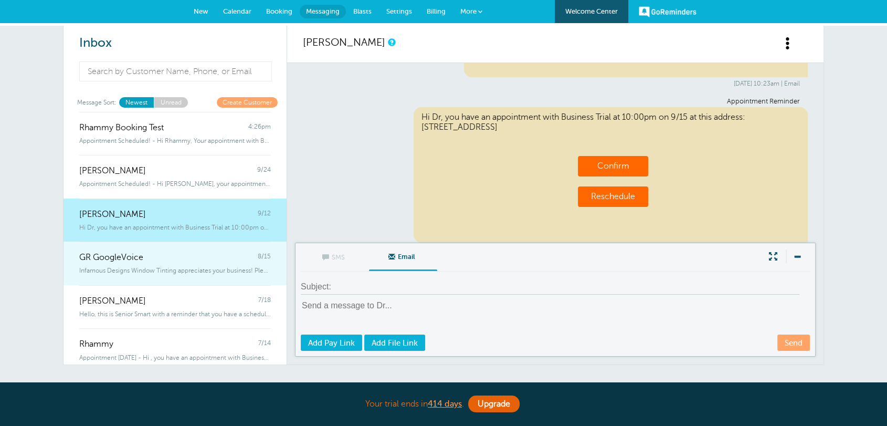
click at [148, 262] on link "GR GoogleVoice 8/15 Infamous Designs Window Tinting appreciates your business! …" at bounding box center [175, 264] width 223 height 44
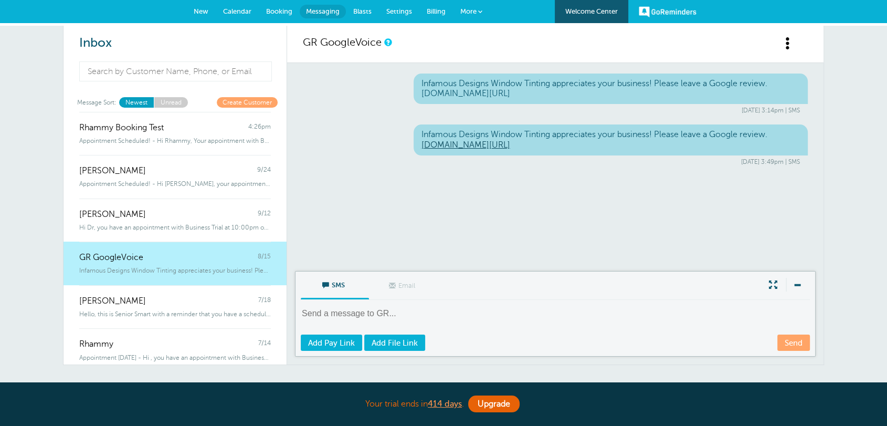
click at [795, 160] on div "Aug. 15, 2025 at 3:49pm | SMS" at bounding box center [555, 161] width 489 height 7
click at [347, 313] on textarea at bounding box center [556, 321] width 511 height 26
click at [198, 1] on link "New" at bounding box center [200, 11] width 29 height 23
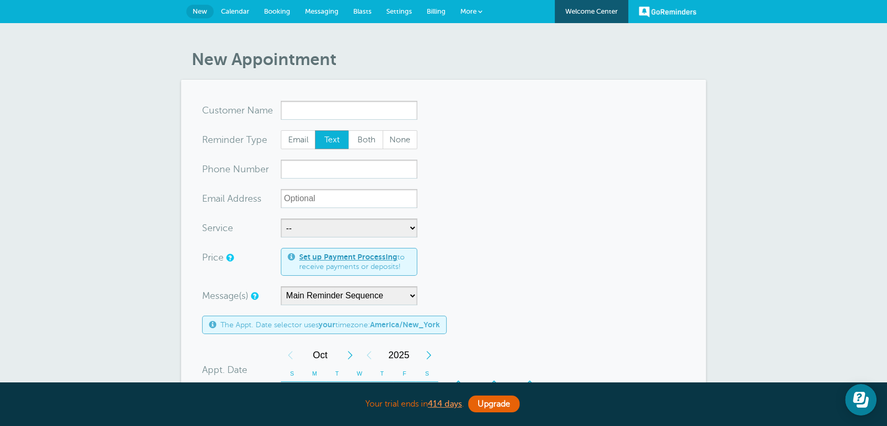
click at [399, 12] on span "Settings" at bounding box center [399, 11] width 26 height 8
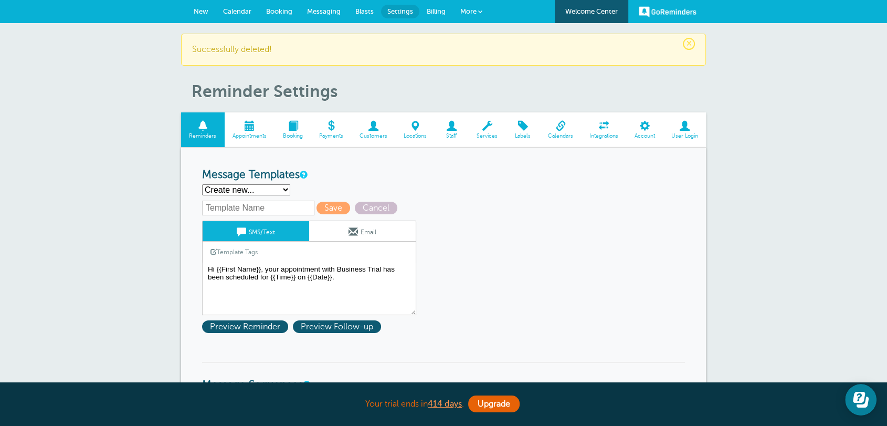
click at [274, 208] on input "text" at bounding box center [258, 208] width 112 height 15
drag, startPoint x: 241, startPoint y: 273, endPoint x: 202, endPoint y: 271, distance: 38.9
click at [239, 273] on textarea "Hi {{First Name}}, your appointment with Business Trial has been scheduled for …" at bounding box center [309, 289] width 214 height 53
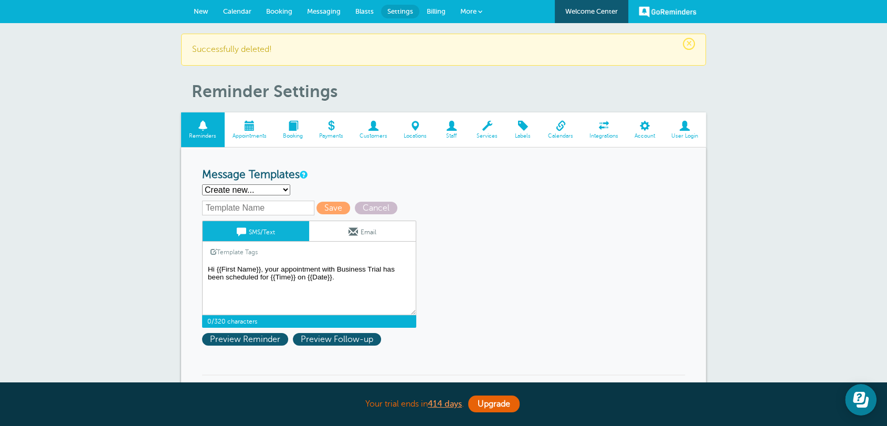
click at [202, 271] on textarea "Hi {{First Name}}, your appointment with Business Trial has been scheduled for …" at bounding box center [309, 289] width 214 height 53
click at [383, 206] on span "Cancel" at bounding box center [376, 208] width 43 height 13
select select "142289"
type textarea "Hi {{First Name}}, your appointment with Business Trial has been scheduled for …"
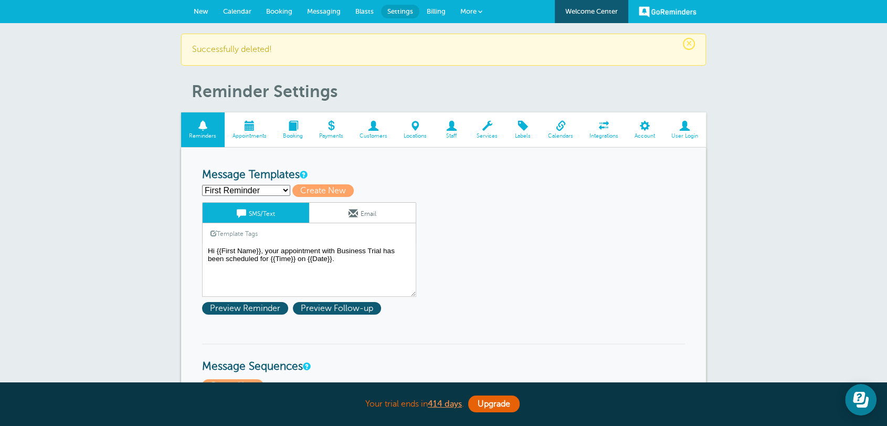
click at [342, 258] on textarea "Hi {{First Name}}, your appointment with Business Trial has been scheduled for …" at bounding box center [309, 270] width 214 height 53
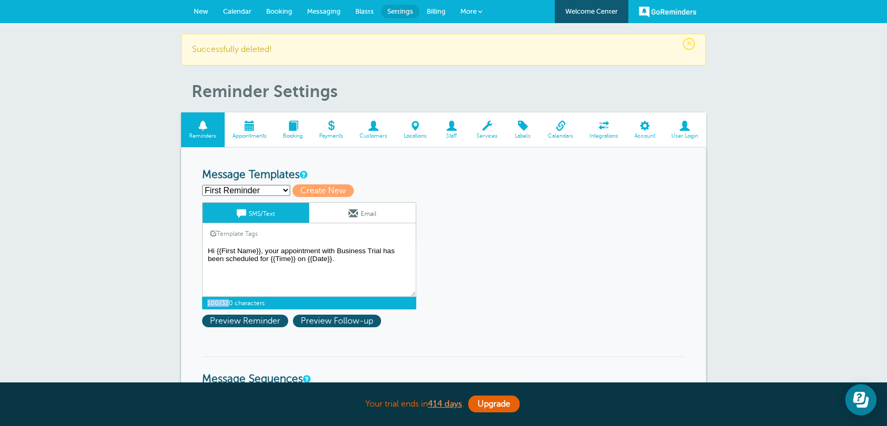
drag, startPoint x: 228, startPoint y: 299, endPoint x: 207, endPoint y: 299, distance: 21.0
click at [207, 299] on span "100/320 characters" at bounding box center [309, 303] width 214 height 13
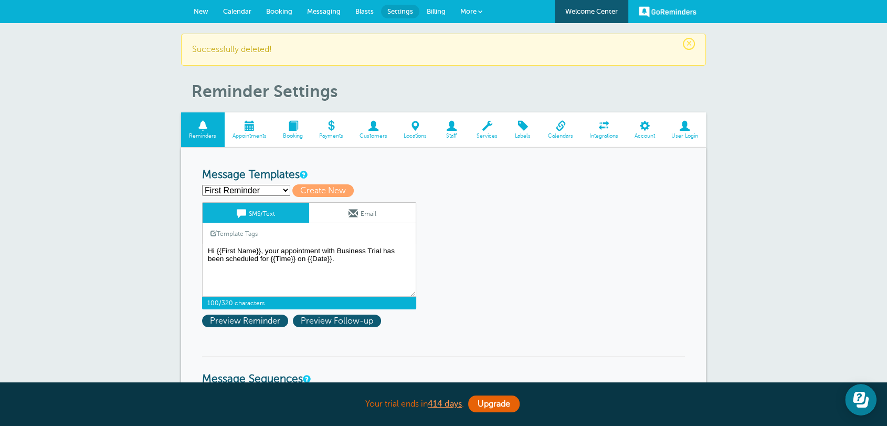
click at [475, 15] on link "More" at bounding box center [471, 12] width 37 height 24
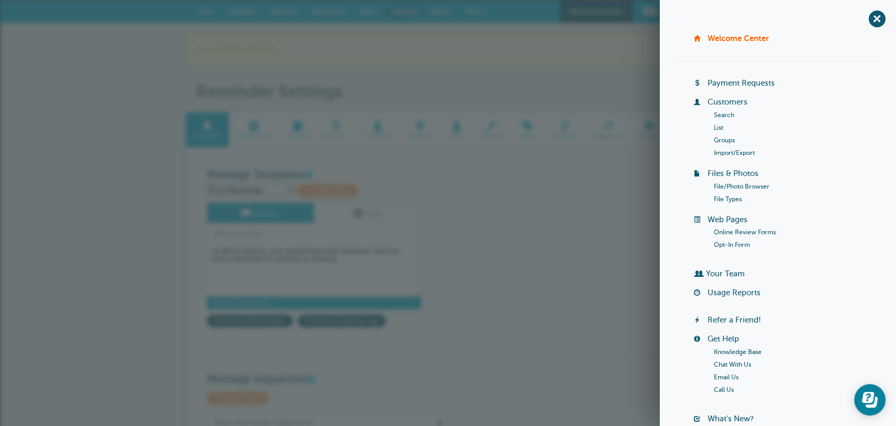
click at [727, 115] on link "Search" at bounding box center [724, 114] width 20 height 7
click at [722, 113] on link "Search" at bounding box center [724, 114] width 20 height 7
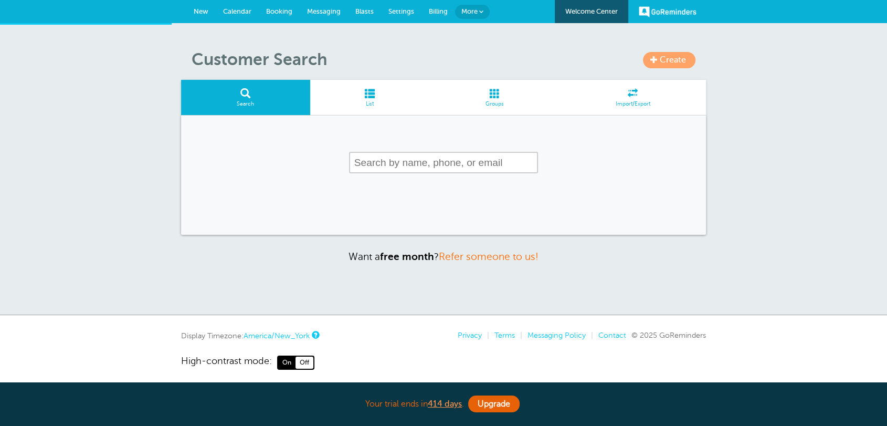
click at [369, 97] on span at bounding box center [370, 93] width 120 height 10
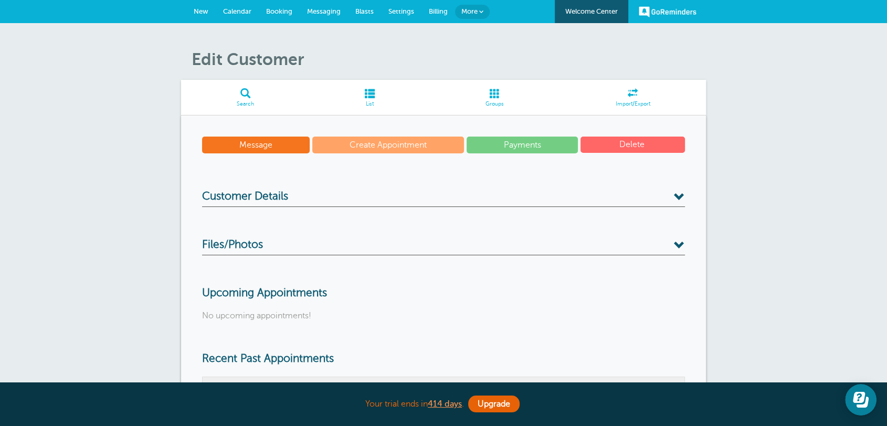
click at [244, 247] on span "Files/Photos" at bounding box center [232, 244] width 61 height 13
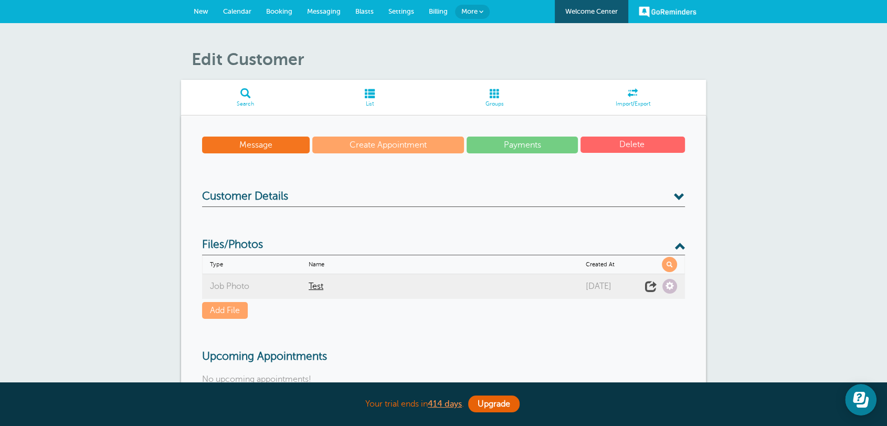
scroll to position [136, 0]
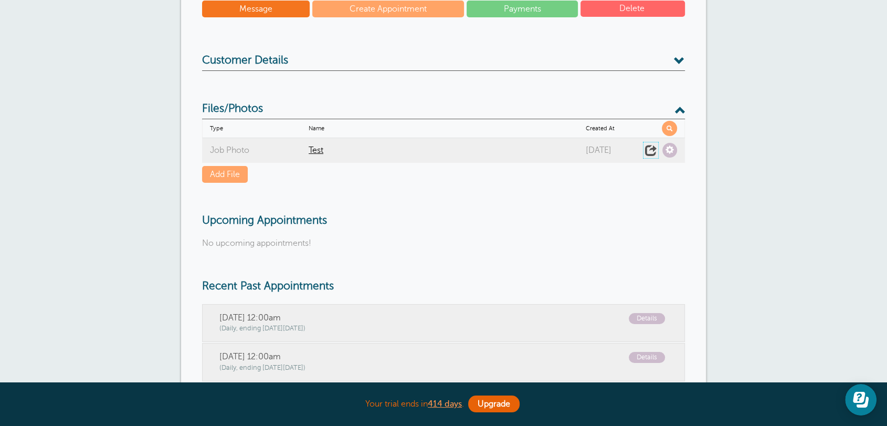
drag, startPoint x: 650, startPoint y: 151, endPoint x: 549, endPoint y: 57, distance: 137.1
click at [650, 151] on span at bounding box center [651, 150] width 15 height 15
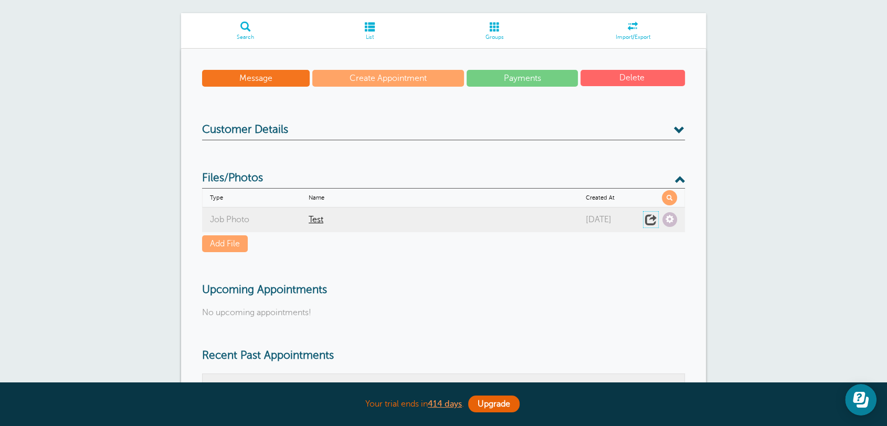
scroll to position [0, 0]
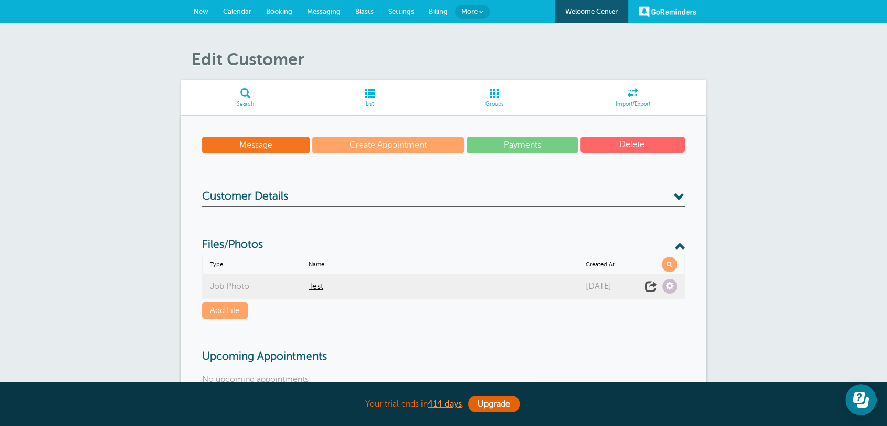
click at [202, 12] on span "New" at bounding box center [201, 11] width 15 height 8
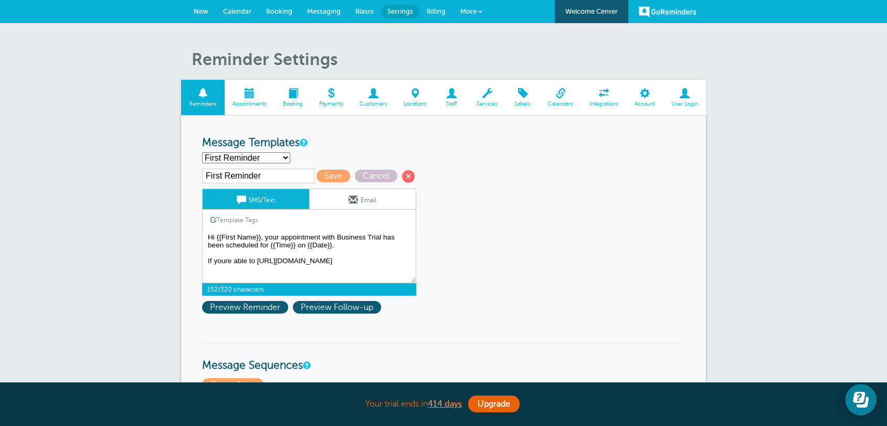
click at [258, 259] on textarea "Hi {{First Name}}, your appointment with Business Trial has been scheduled for …" at bounding box center [309, 257] width 214 height 53
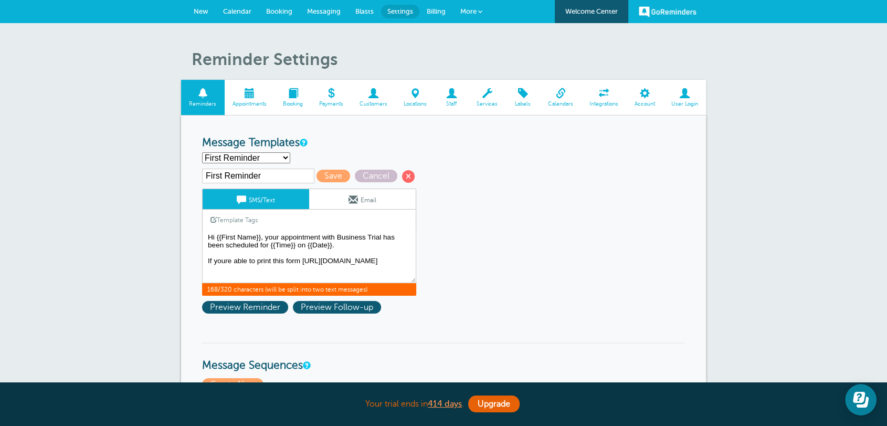
click at [410, 257] on textarea "Hi {{First Name}}, your appointment with Business Trial has been scheduled for …" at bounding box center [309, 257] width 214 height 53
click at [413, 258] on textarea "Hi {{First Name}}, your appointment with Business Trial has been scheduled for …" at bounding box center [309, 257] width 214 height 53
drag, startPoint x: 372, startPoint y: 276, endPoint x: 205, endPoint y: 228, distance: 173.2
click at [205, 228] on div "SMS/Text Email Template Tags Copy SMS Click to add a tag to your message. Custo…" at bounding box center [309, 242] width 214 height 107
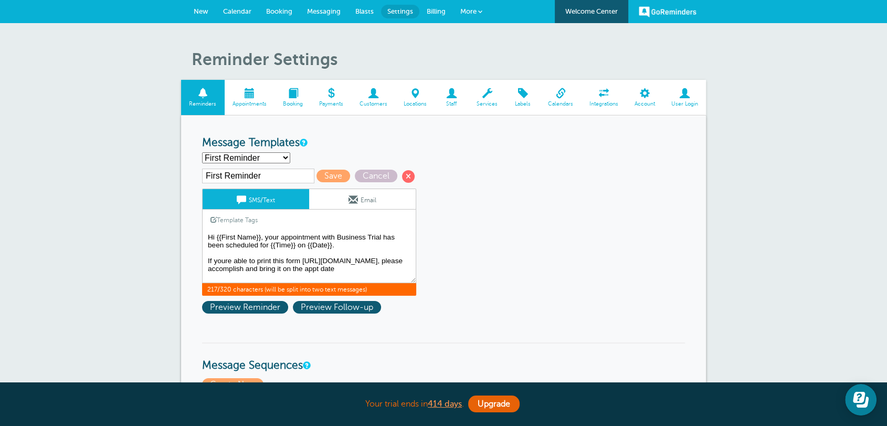
drag, startPoint x: 326, startPoint y: 265, endPoint x: 322, endPoint y: 269, distance: 5.7
click at [324, 266] on textarea "Hi {{First Name}}, your appointment with Business Trial has been scheduled for …" at bounding box center [309, 257] width 214 height 53
click at [302, 258] on textarea "Hi {{First Name}}, your appointment with Business Trial has been scheduled for …" at bounding box center [309, 257] width 214 height 53
click at [358, 175] on span "Cancel" at bounding box center [376, 176] width 43 height 13
type textarea "Hi {{First Name}}, your appointment with Business Trial has been scheduled for …"
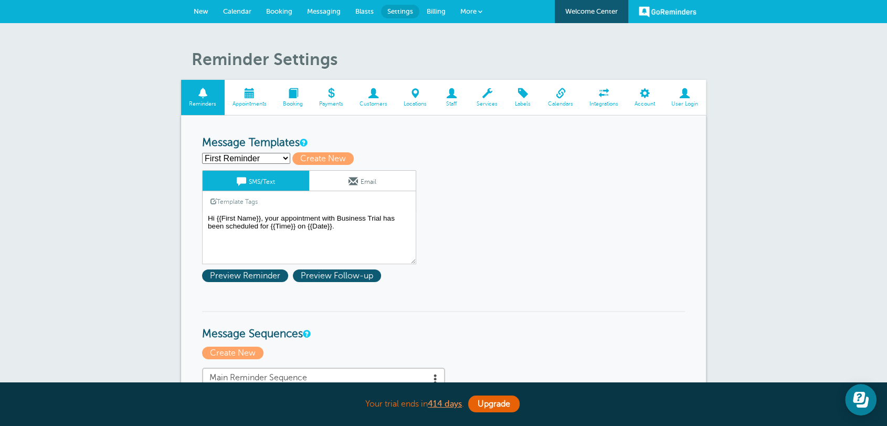
click at [206, 5] on link "New" at bounding box center [200, 11] width 29 height 23
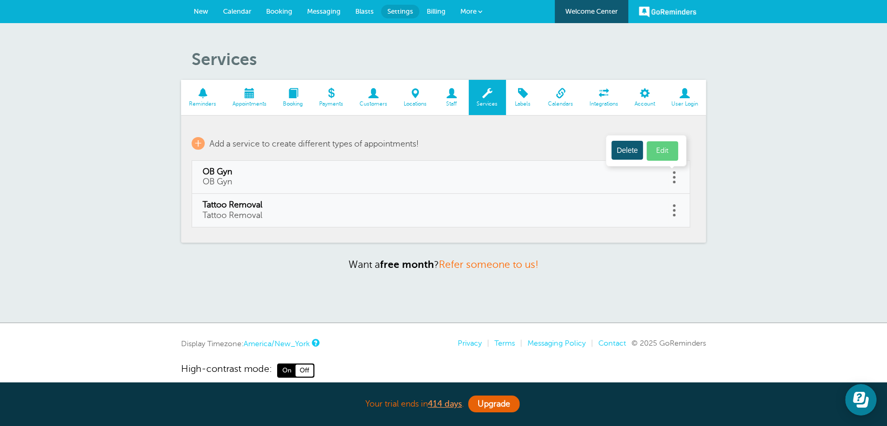
click at [634, 152] on button "Delete" at bounding box center [628, 150] width 32 height 19
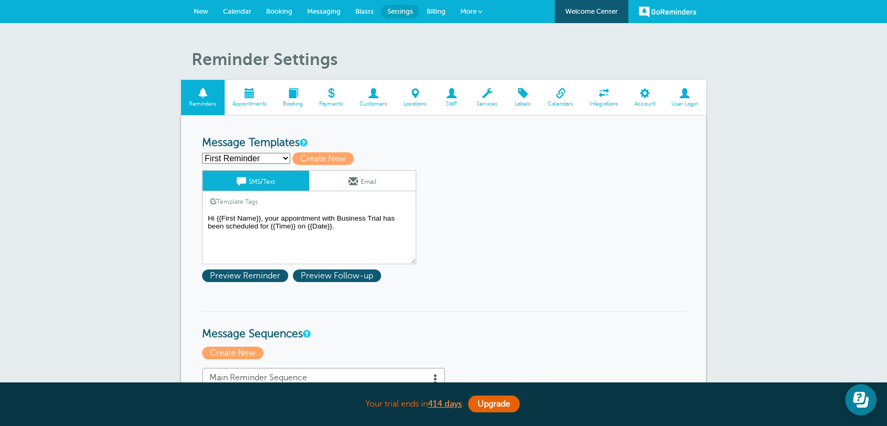
click at [203, 9] on span "New" at bounding box center [201, 11] width 15 height 8
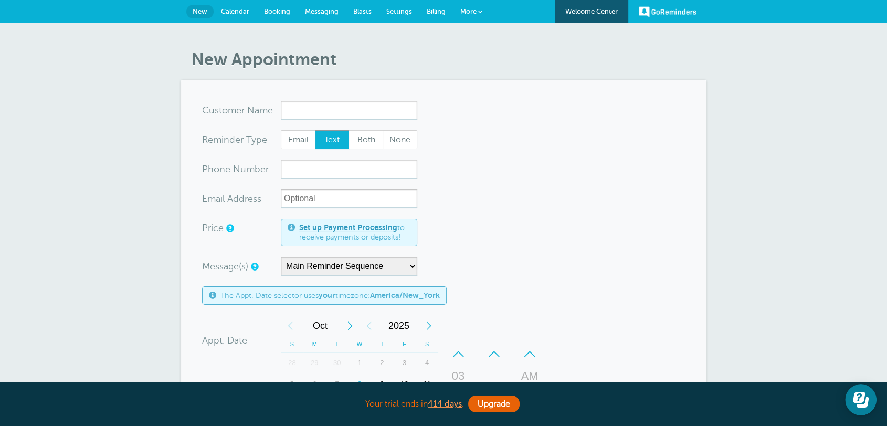
click at [704, 211] on section "You are creating a new customer. To use an existing customer select one from th…" at bounding box center [443, 389] width 525 height 619
click at [857, 399] on icon "Open Learn | Contact Us" at bounding box center [859, 397] width 12 height 11
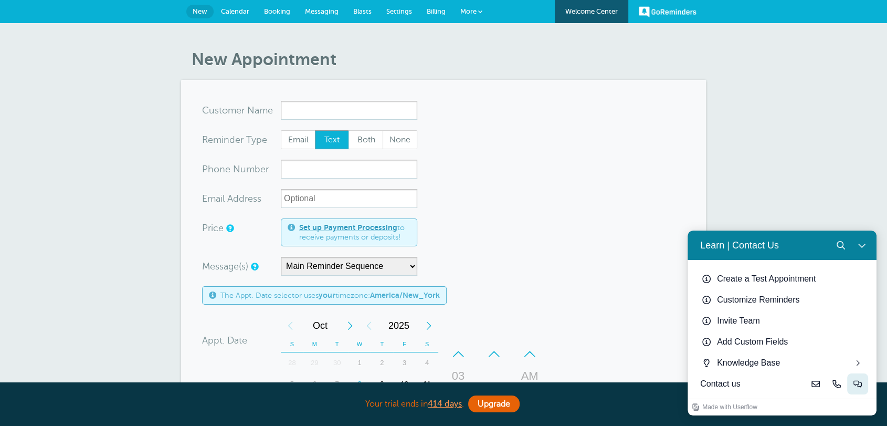
click at [862, 385] on button "Live-chat" at bounding box center [858, 383] width 21 height 21
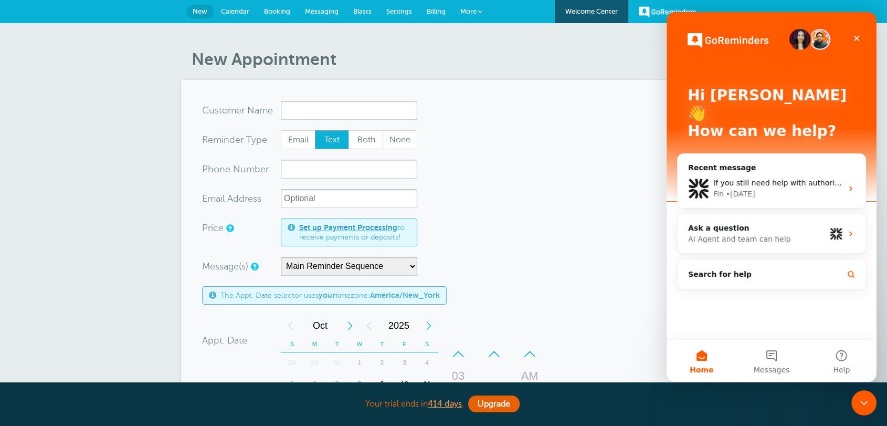
click at [574, 232] on form "You are creating a new customer. To use an existing customer select one from th…" at bounding box center [443, 389] width 483 height 577
click at [862, 395] on icon "Close Intercom Messenger" at bounding box center [862, 401] width 13 height 13
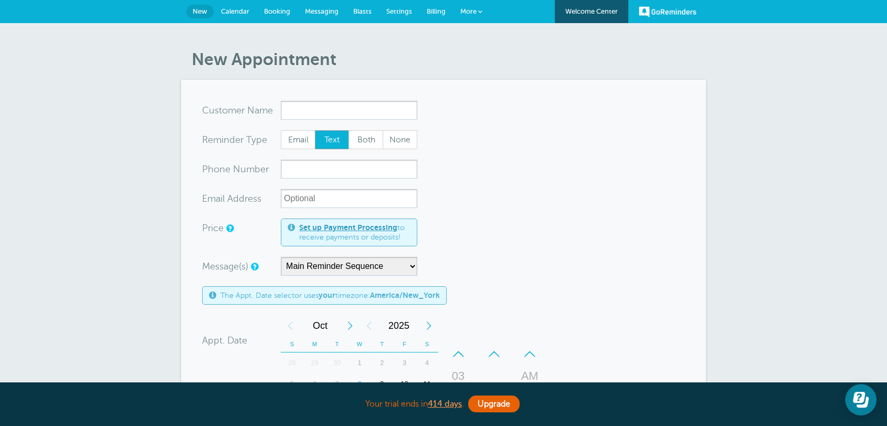
click at [209, 19] on div "GoReminders [GEOGRAPHIC_DATA] New Calendar Booking Messaging Blasts Settings Bi…" at bounding box center [443, 11] width 887 height 23
click at [562, 260] on form "You are creating a new customer. To use an existing customer select one from th…" at bounding box center [443, 389] width 483 height 577
